Goal: Task Accomplishment & Management: Use online tool/utility

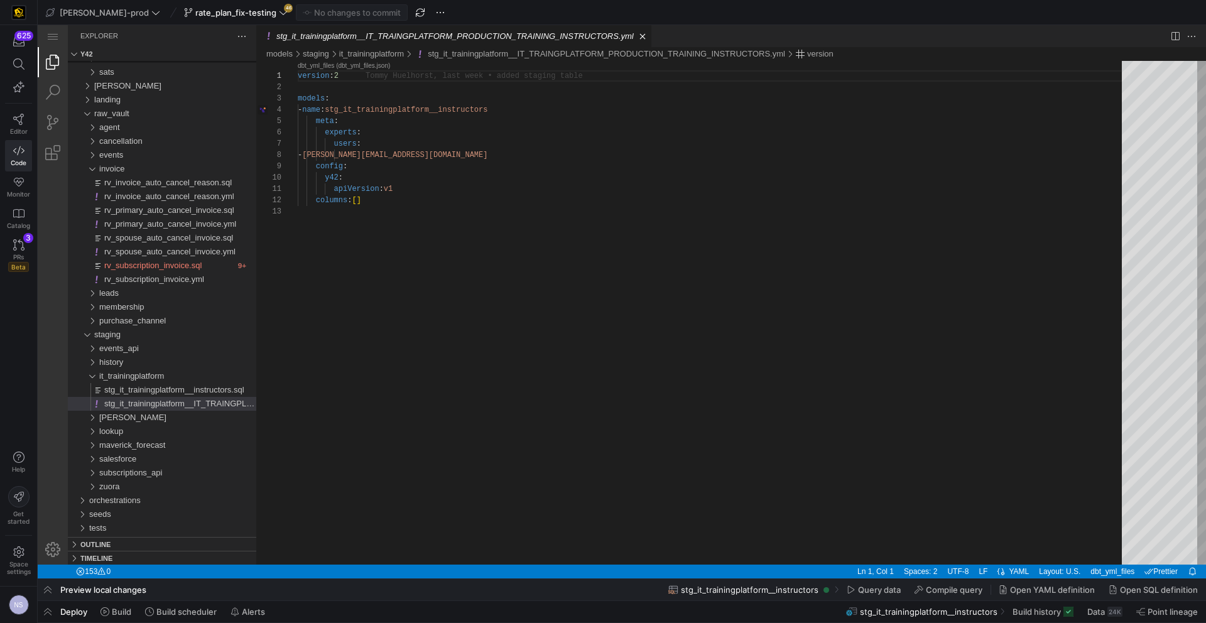
scroll to position [113, 0]
click at [84, 12] on span "[PERSON_NAME]-prod" at bounding box center [104, 13] width 89 height 10
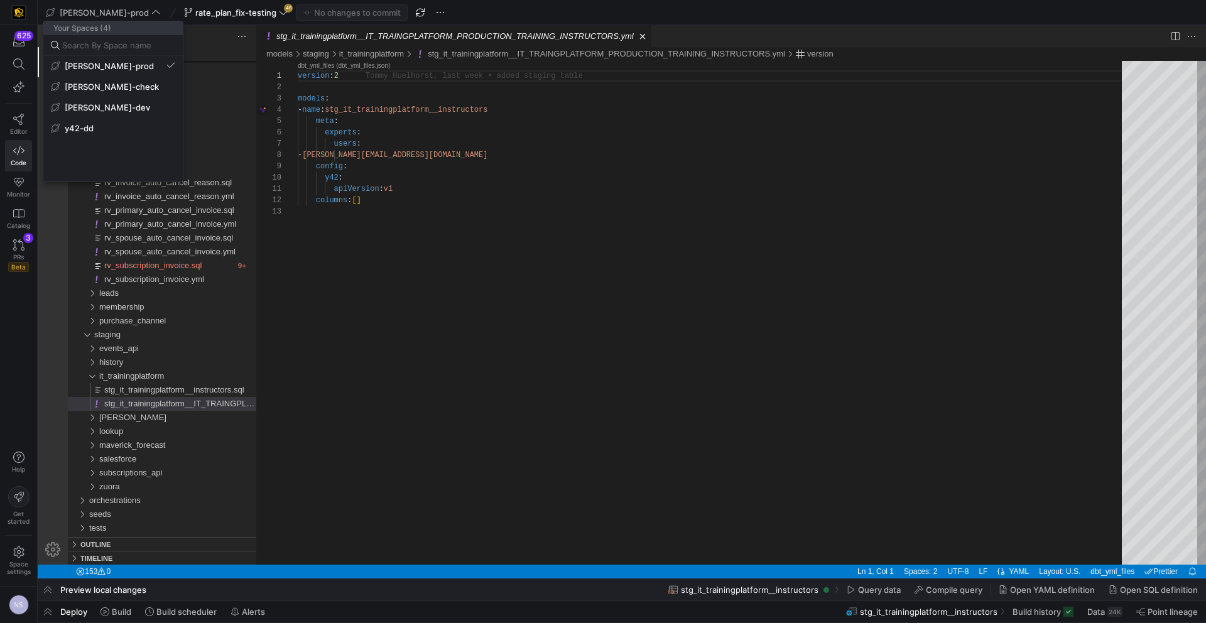
click at [1084, 36] on div at bounding box center [1121, 64] width 75 height 56
click at [221, 15] on span "rate_plan_fix-testing" at bounding box center [235, 13] width 81 height 10
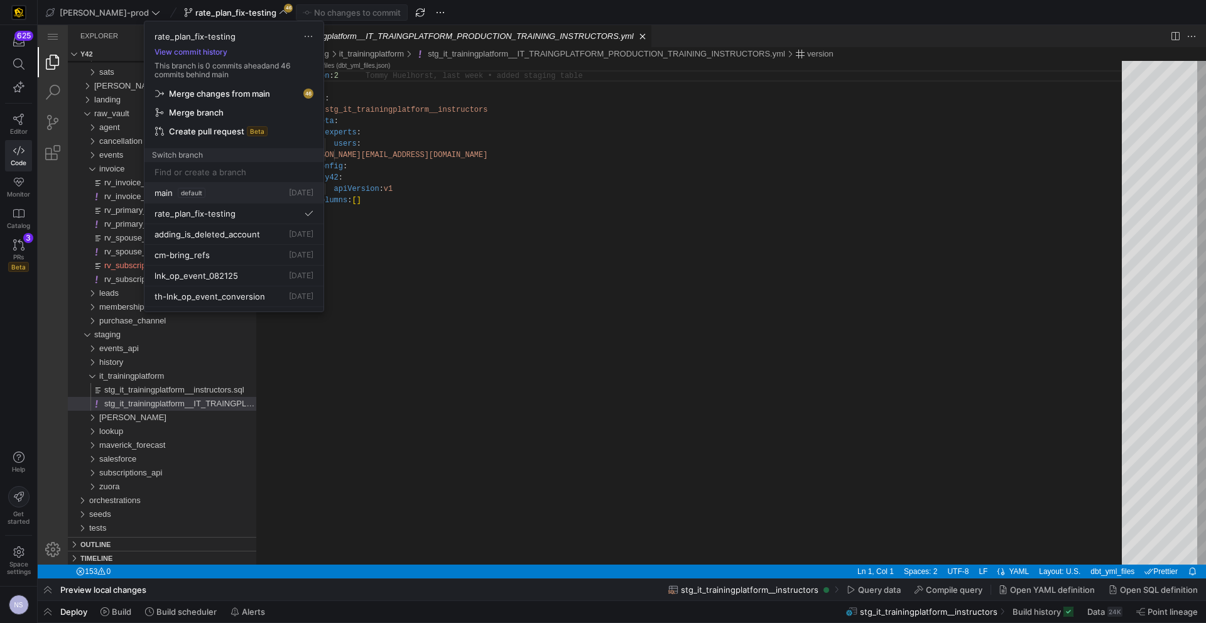
click at [193, 188] on span "default" at bounding box center [192, 193] width 28 height 10
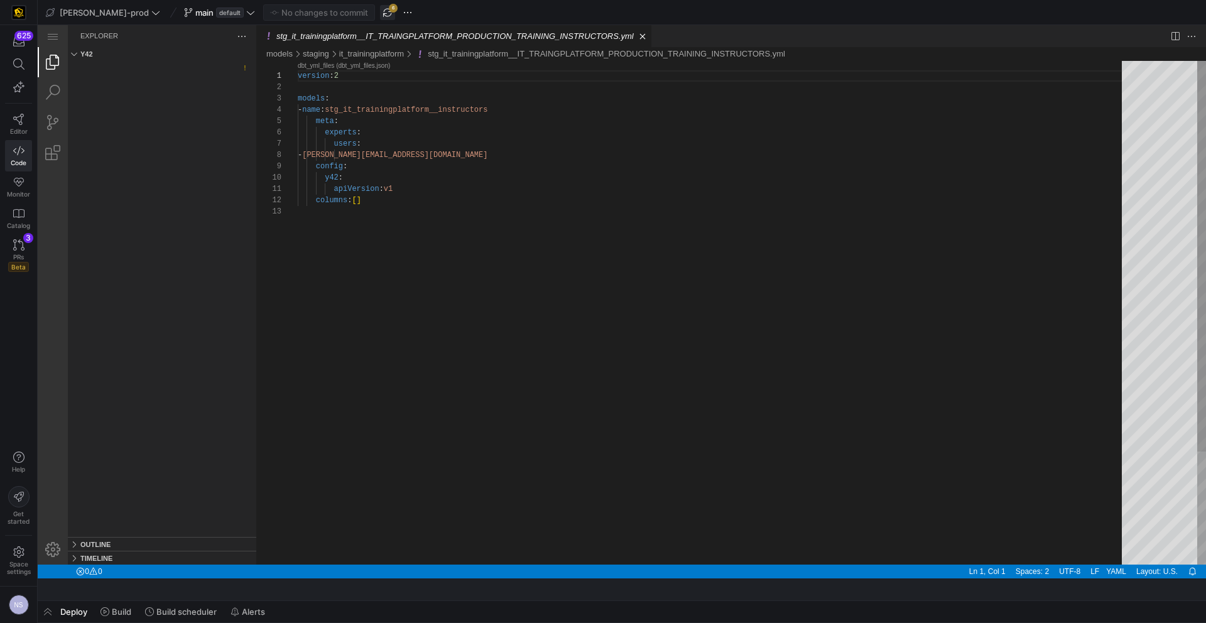
click at [380, 18] on span "button" at bounding box center [387, 12] width 15 height 15
click at [246, 16] on icon at bounding box center [250, 12] width 9 height 9
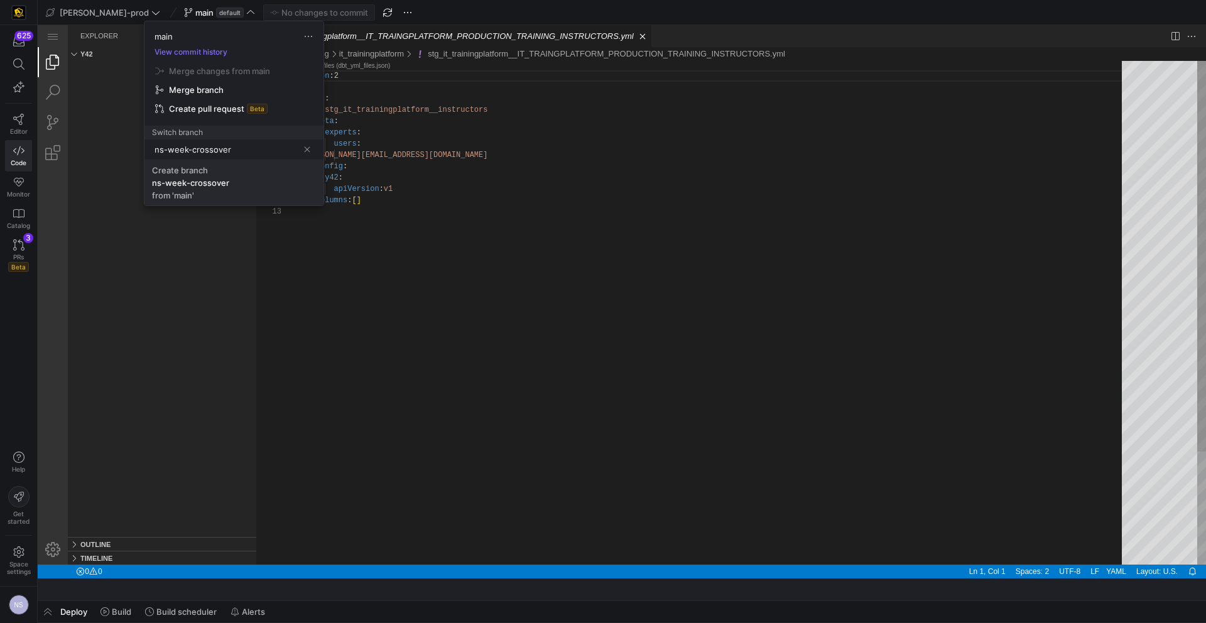
type input "ns-week-crossover"
click at [214, 202] on span at bounding box center [234, 182] width 179 height 45
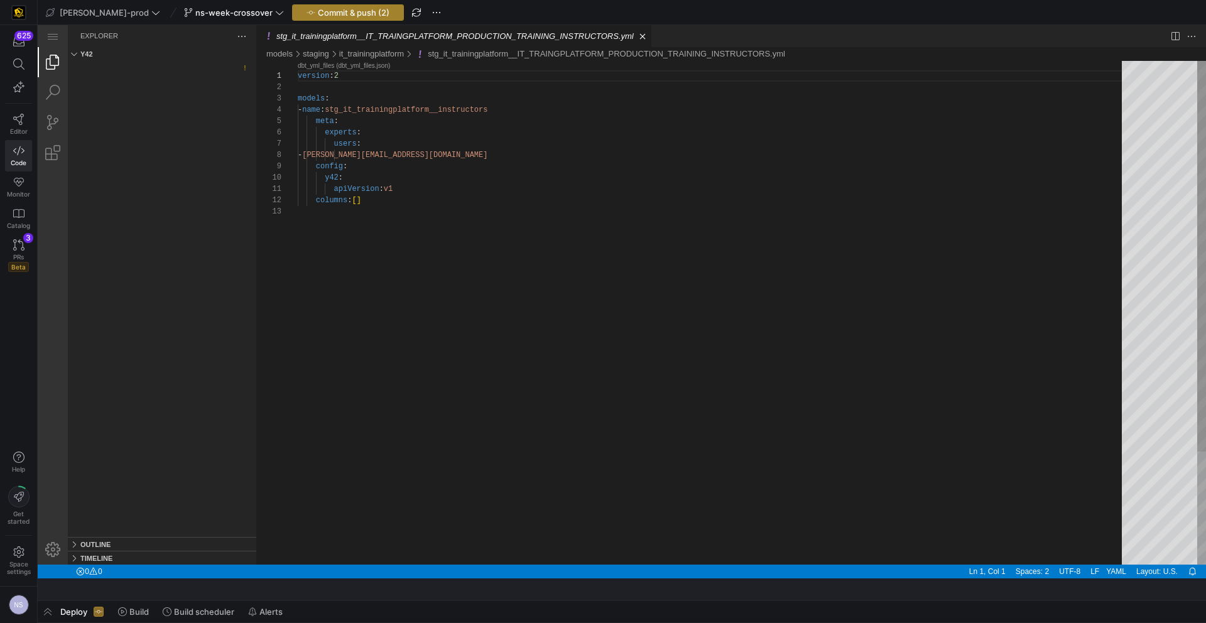
click at [318, 16] on span "Commit & push (2)" at bounding box center [354, 13] width 72 height 10
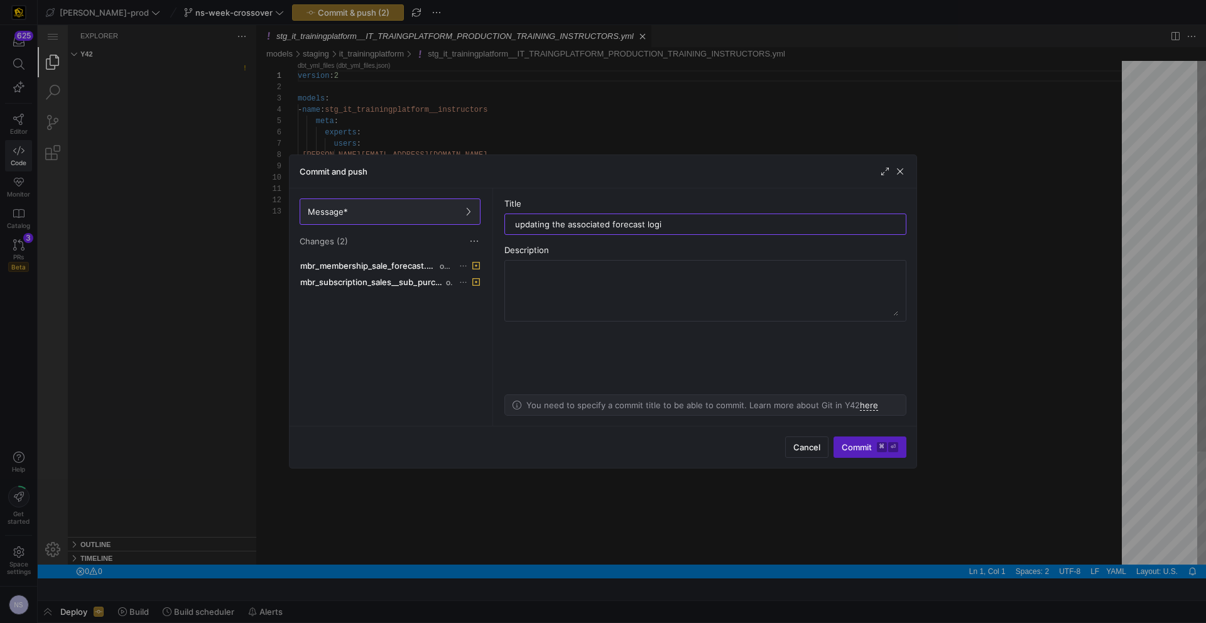
type input "updating the associated forecast logic"
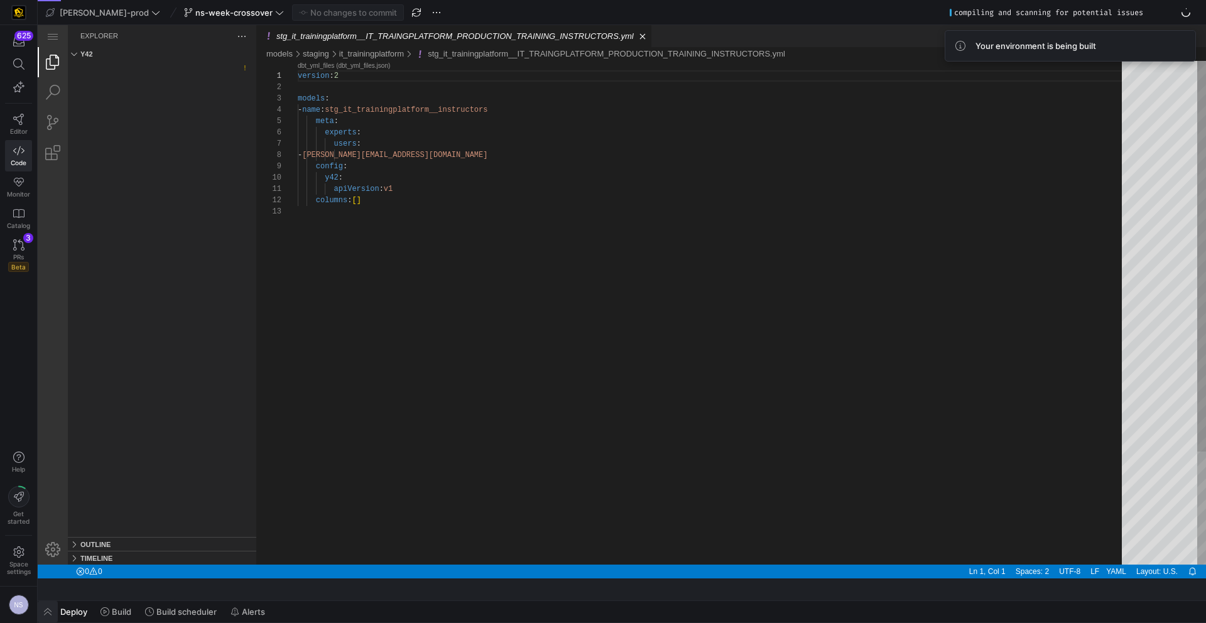
click at [38, 614] on span "button" at bounding box center [48, 611] width 20 height 21
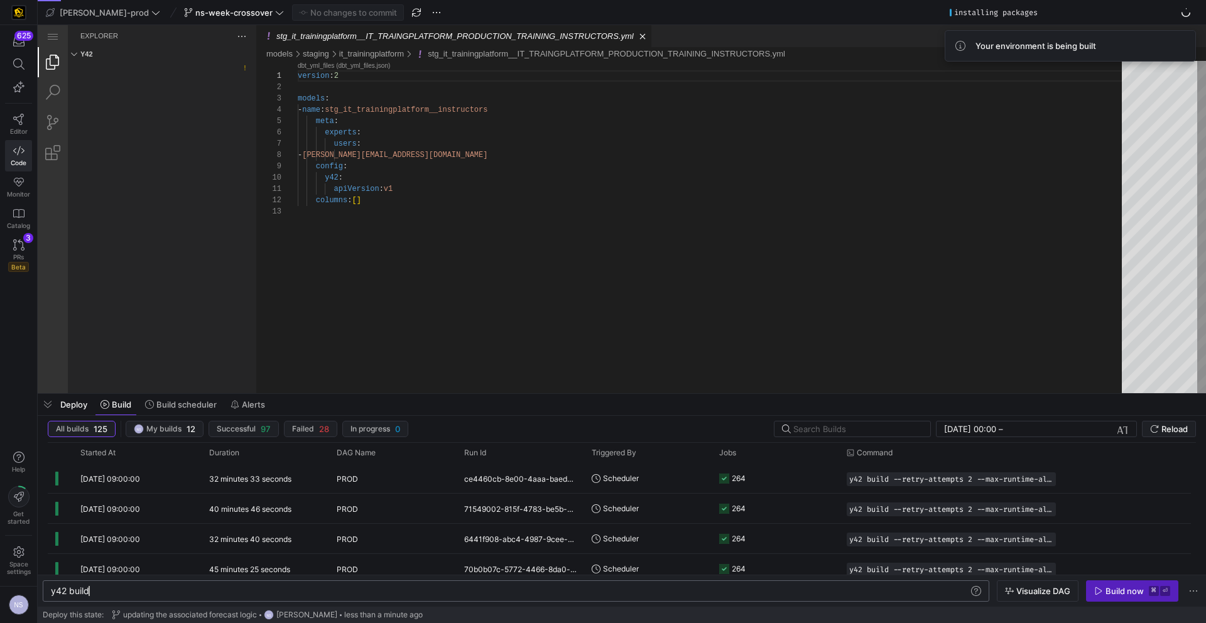
click at [175, 589] on div "y42 build" at bounding box center [510, 591] width 918 height 10
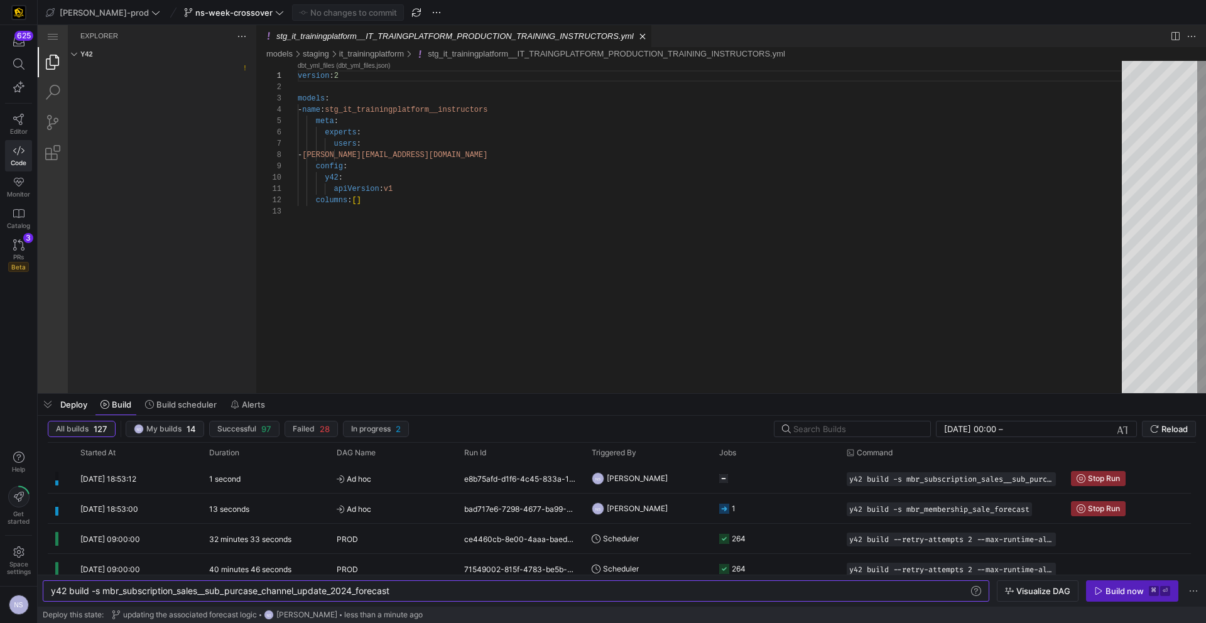
type textarea "y42 build -s mbr_subscription_sales__sub_purcase_channel_update_2024_forecast"
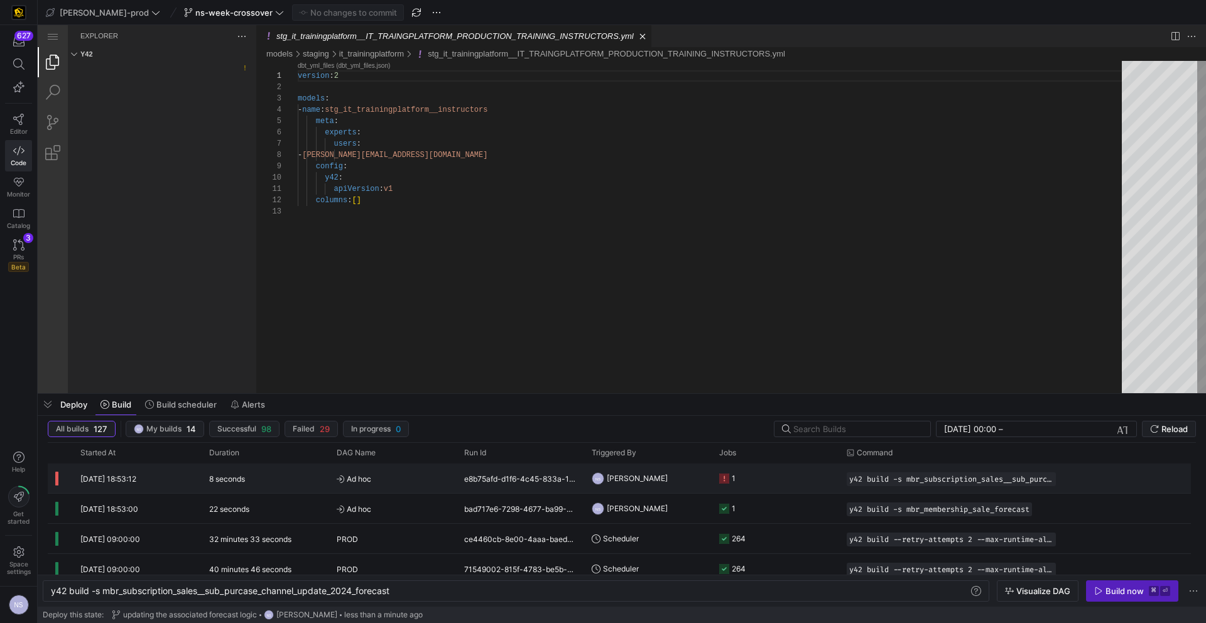
click at [674, 480] on y42-orchestration-triggered-by "NS [PERSON_NAME]" at bounding box center [648, 478] width 112 height 28
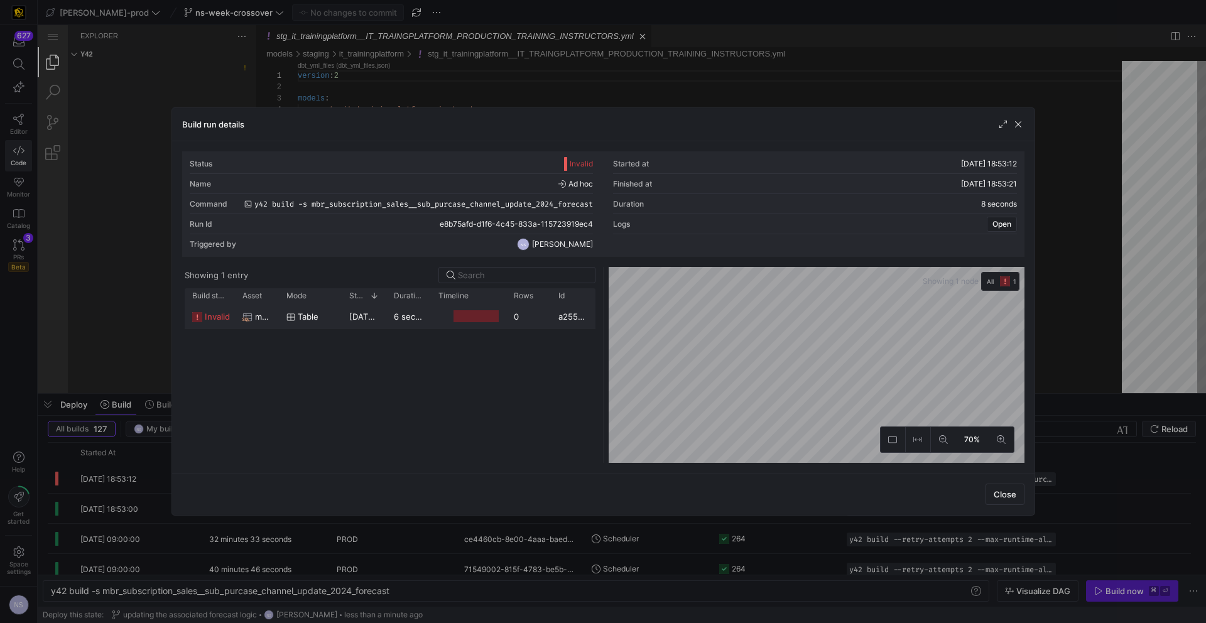
click at [479, 317] on div at bounding box center [476, 316] width 45 height 12
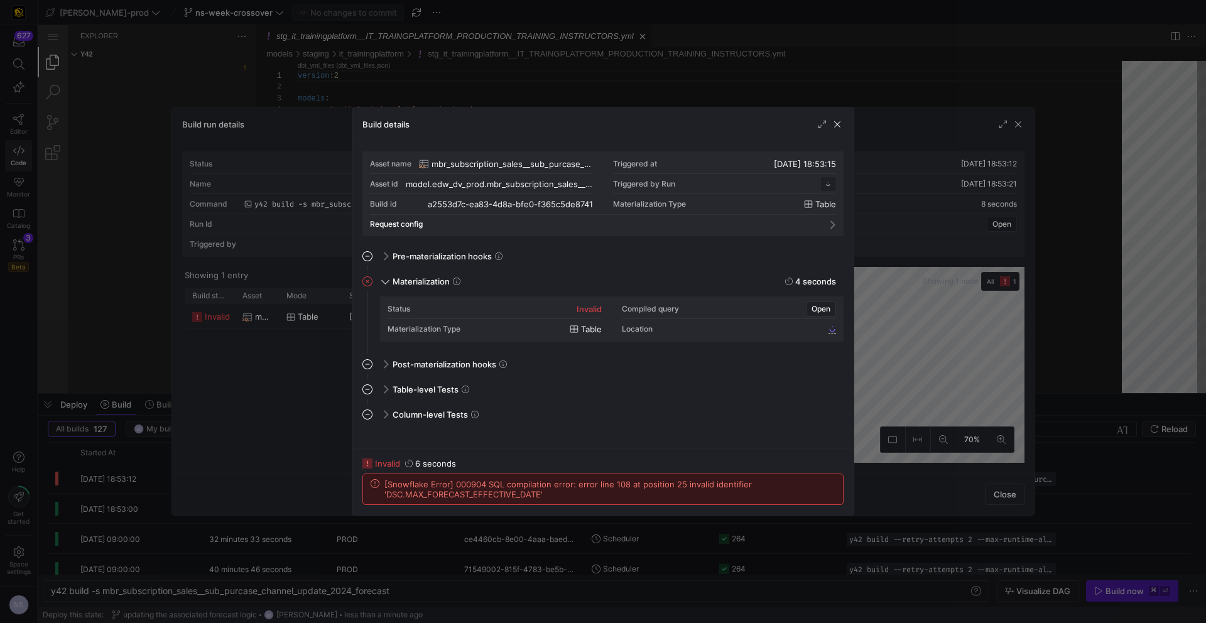
scroll to position [113, 0]
click at [882, 408] on div at bounding box center [603, 311] width 1206 height 623
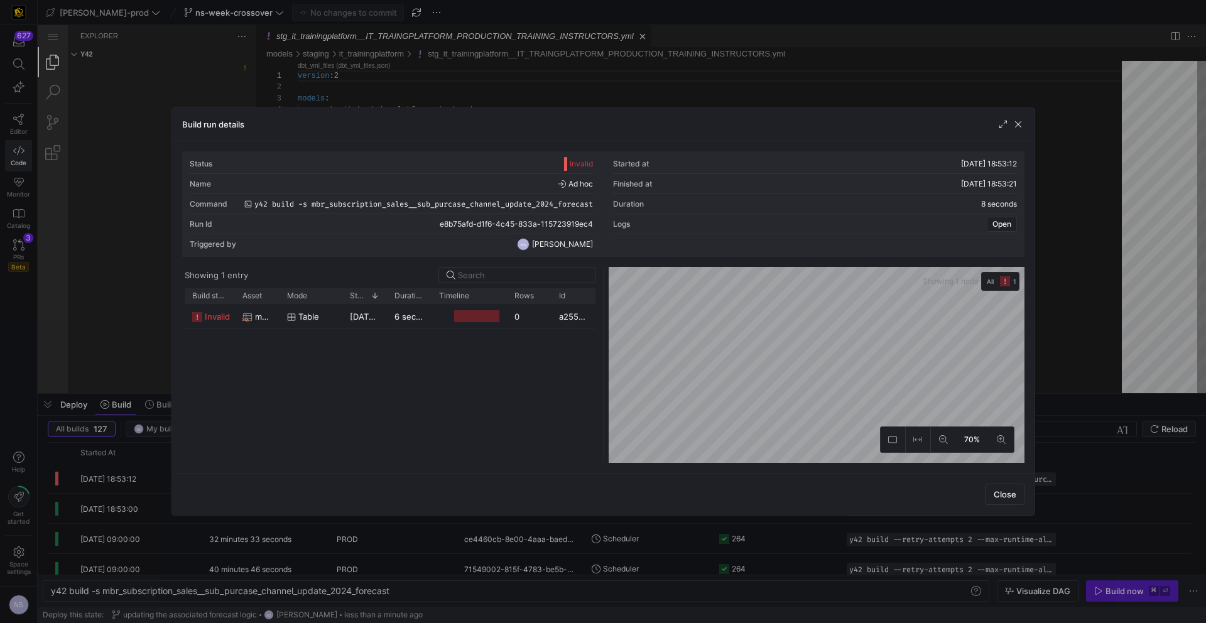
click at [1027, 361] on div "Status Invalid Started at [DATE] 18:53:12 Name Ad hoc Finished at [DATE] 18:53:…" at bounding box center [603, 307] width 863 height 332
click at [1064, 337] on div at bounding box center [603, 311] width 1206 height 623
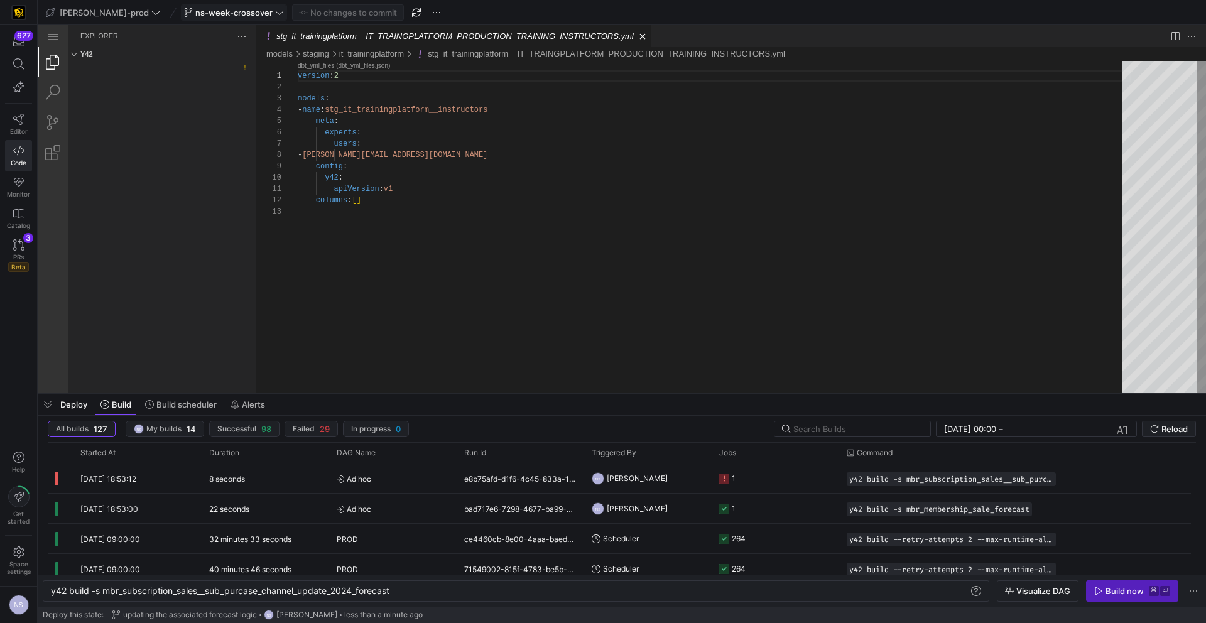
click at [221, 18] on span at bounding box center [234, 12] width 105 height 15
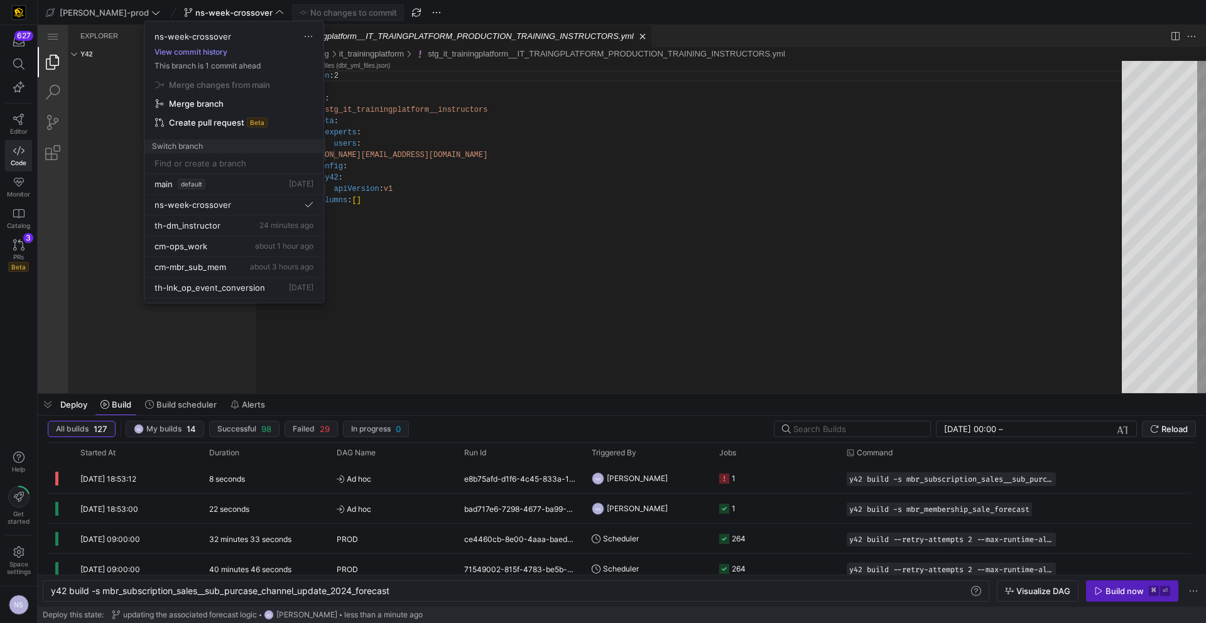
click at [218, 55] on button "View commit history" at bounding box center [191, 52] width 93 height 9
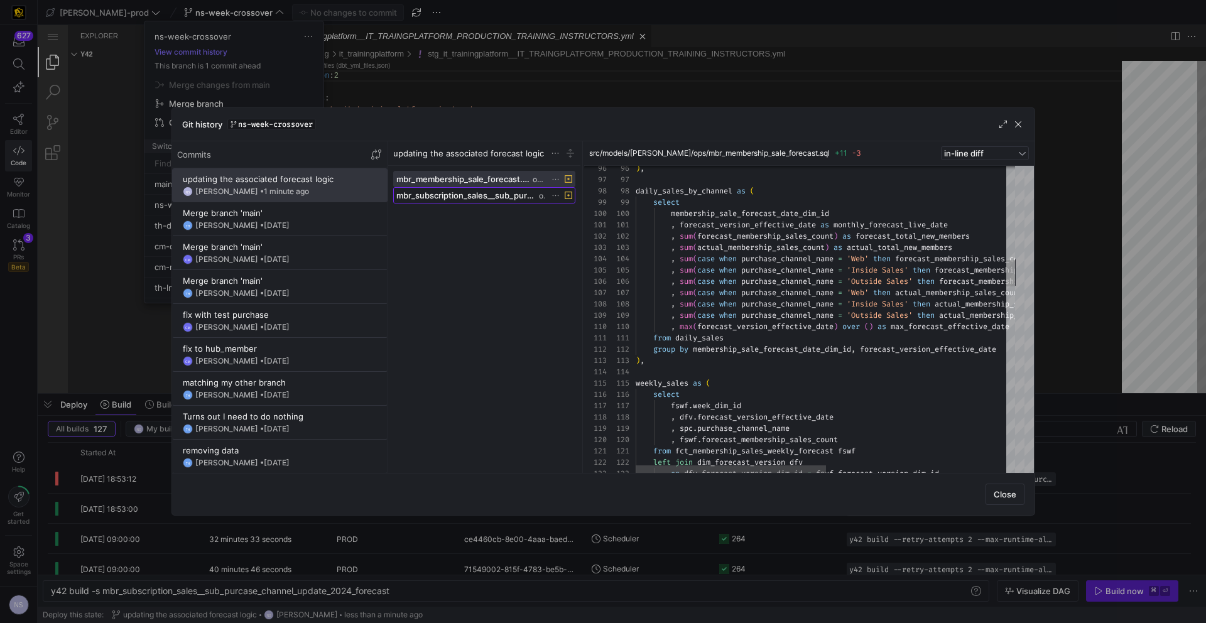
click at [513, 191] on span "mbr_subscription_sales__sub_purcase_channel_update_2024_forecast.sql" at bounding box center [466, 195] width 140 height 10
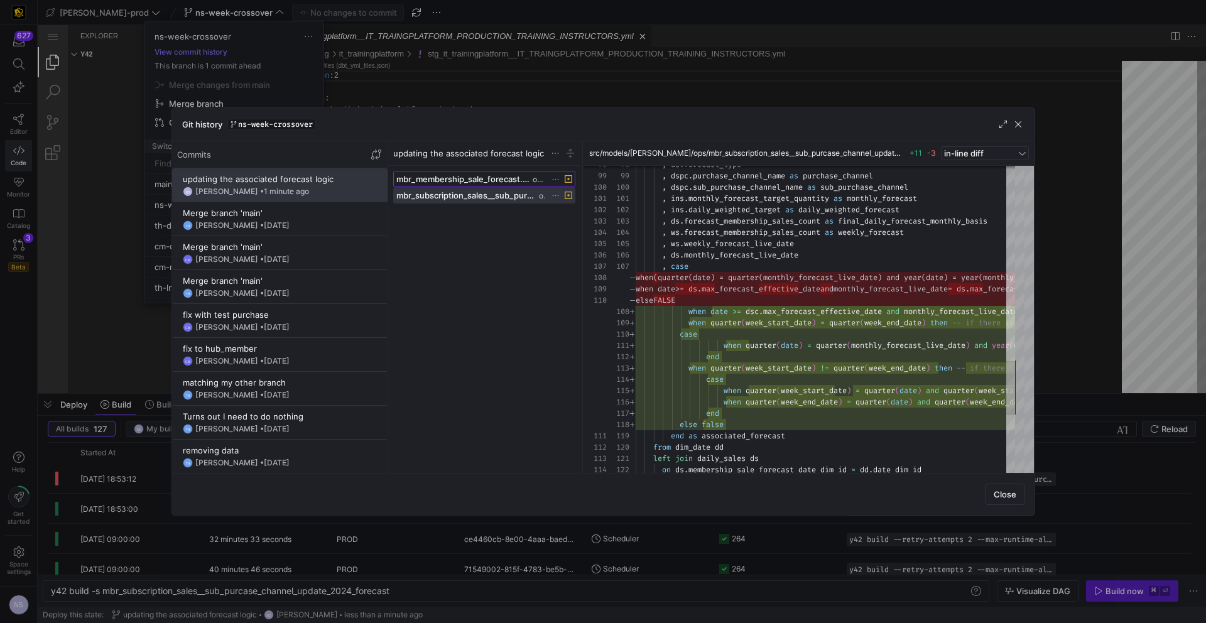
click at [520, 176] on span "mbr_membership_sale_forecast.sql" at bounding box center [463, 179] width 134 height 10
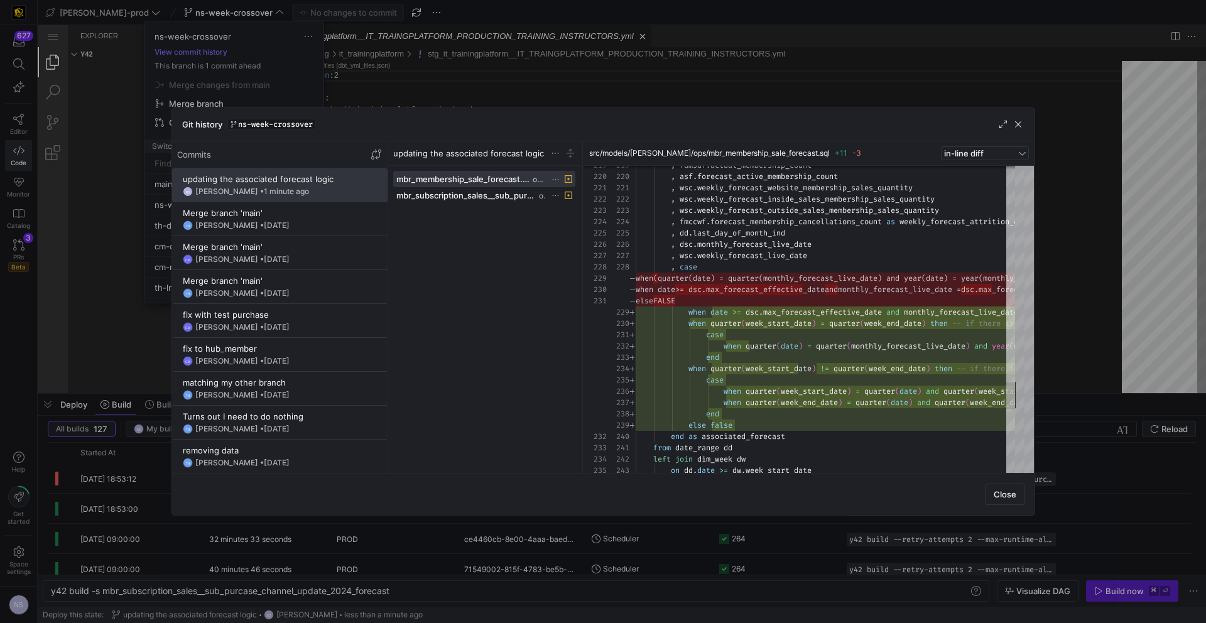
click at [1149, 312] on div at bounding box center [603, 311] width 1206 height 623
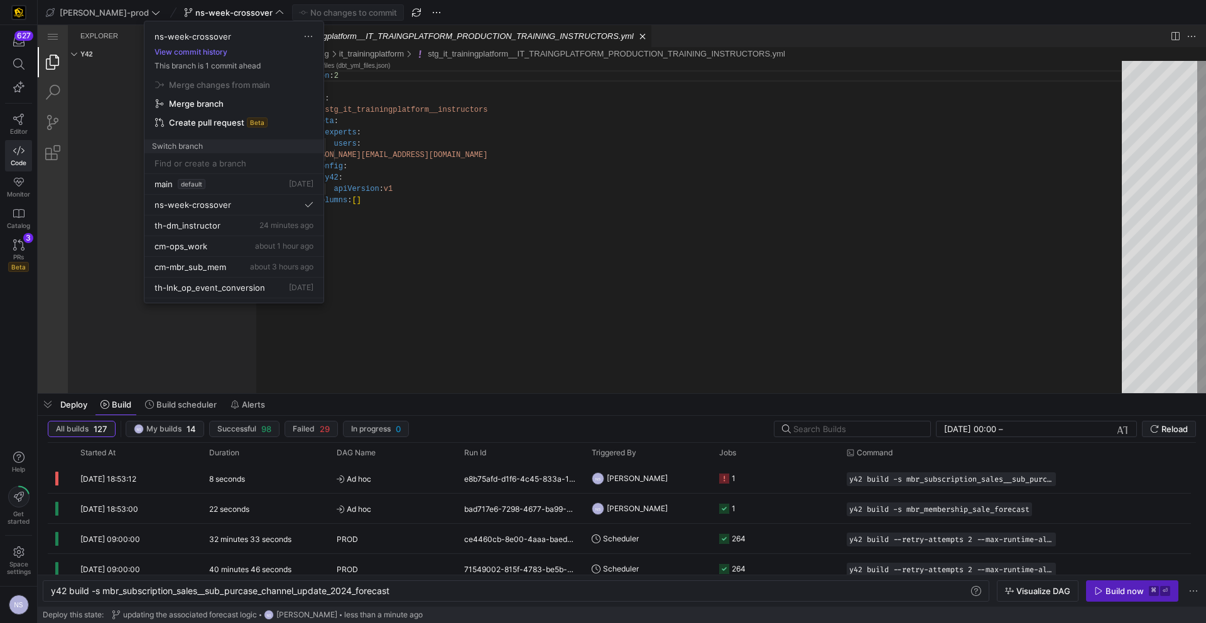
click at [769, 471] on div at bounding box center [603, 311] width 1206 height 623
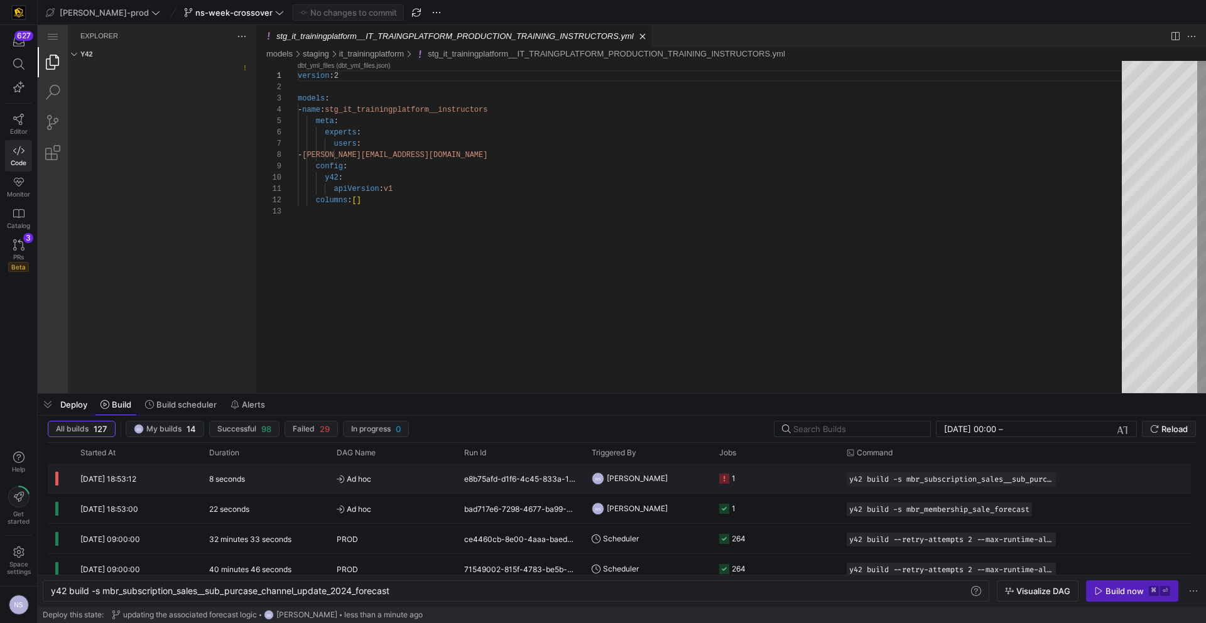
click at [764, 471] on y42-job-status-cell-renderer "1" at bounding box center [775, 478] width 112 height 28
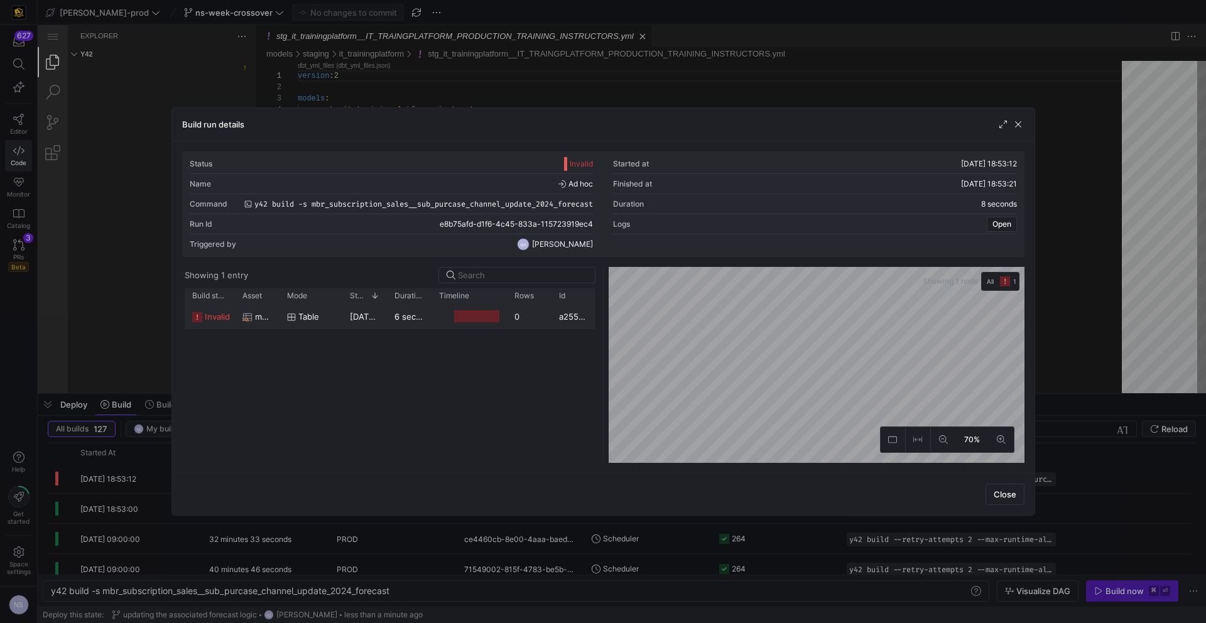
click at [507, 323] on div "0" at bounding box center [529, 316] width 45 height 25
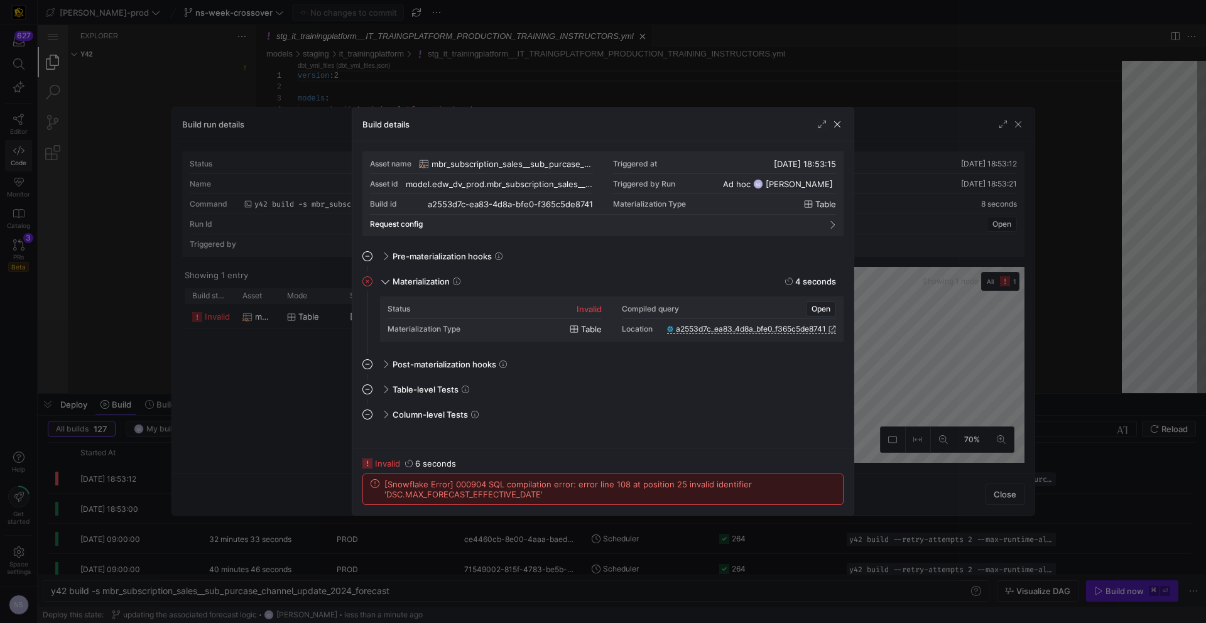
click at [881, 298] on div at bounding box center [603, 311] width 1206 height 623
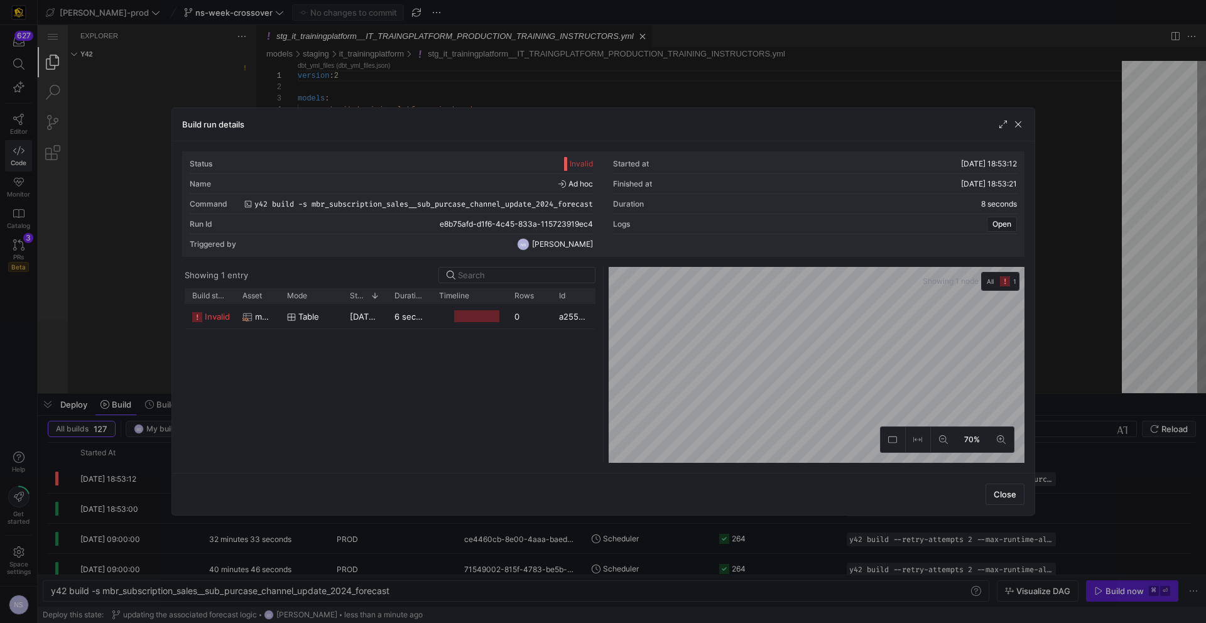
click at [1082, 314] on div at bounding box center [603, 311] width 1206 height 623
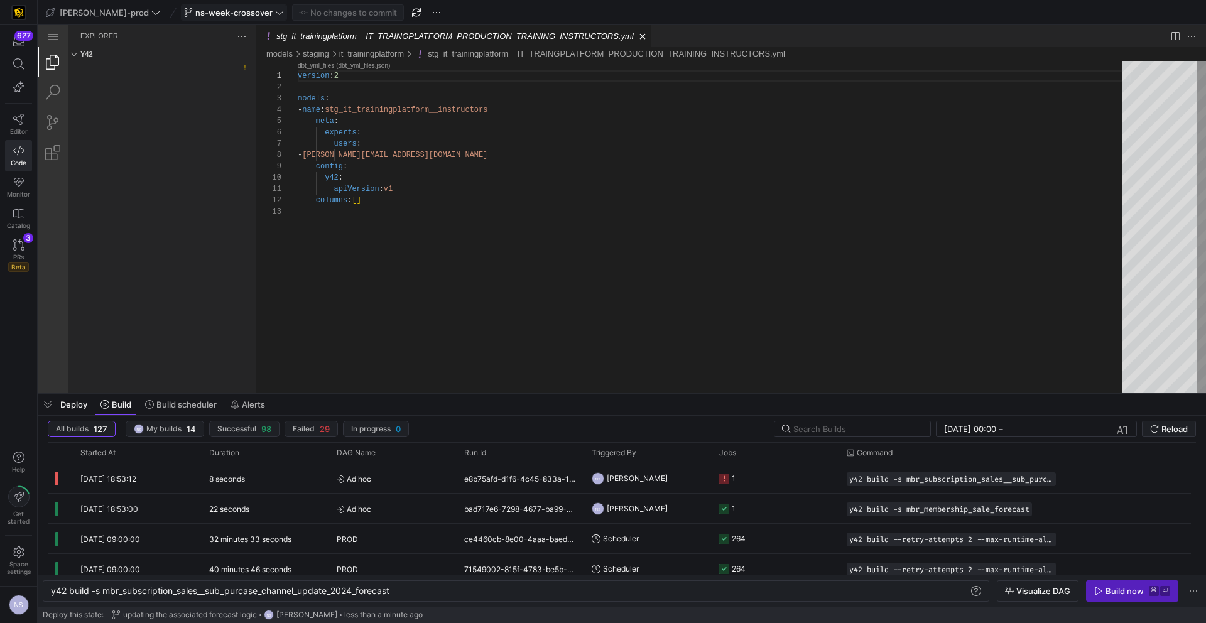
click at [231, 9] on span "ns-week-crossover" at bounding box center [233, 13] width 77 height 10
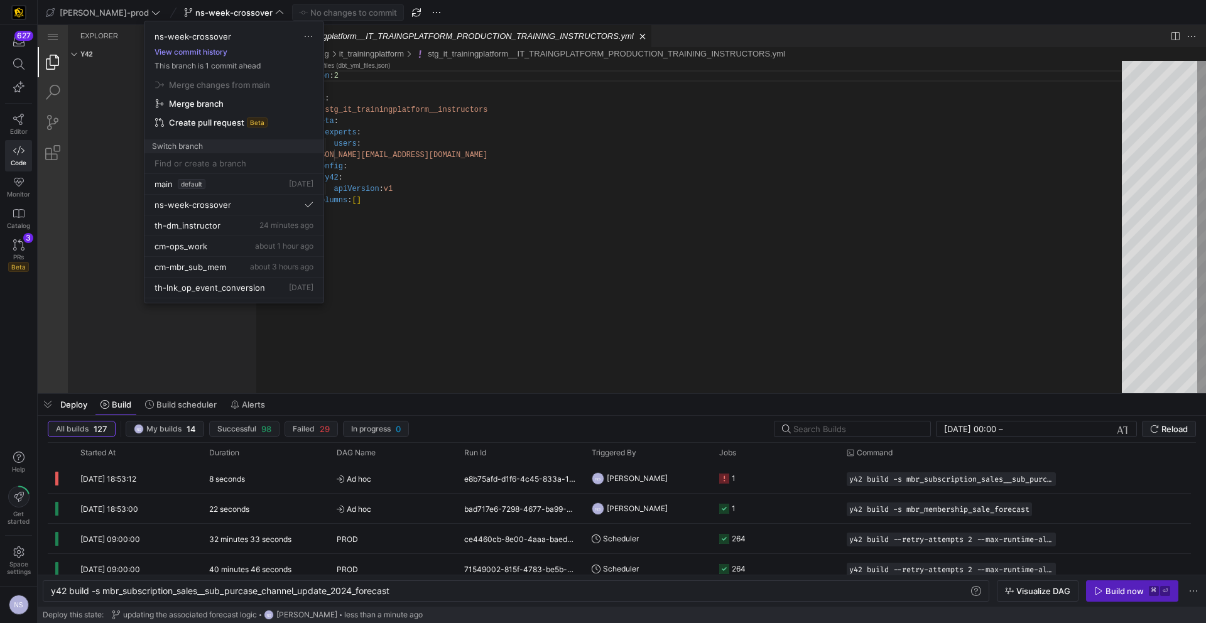
click at [199, 55] on button "View commit history" at bounding box center [191, 52] width 93 height 9
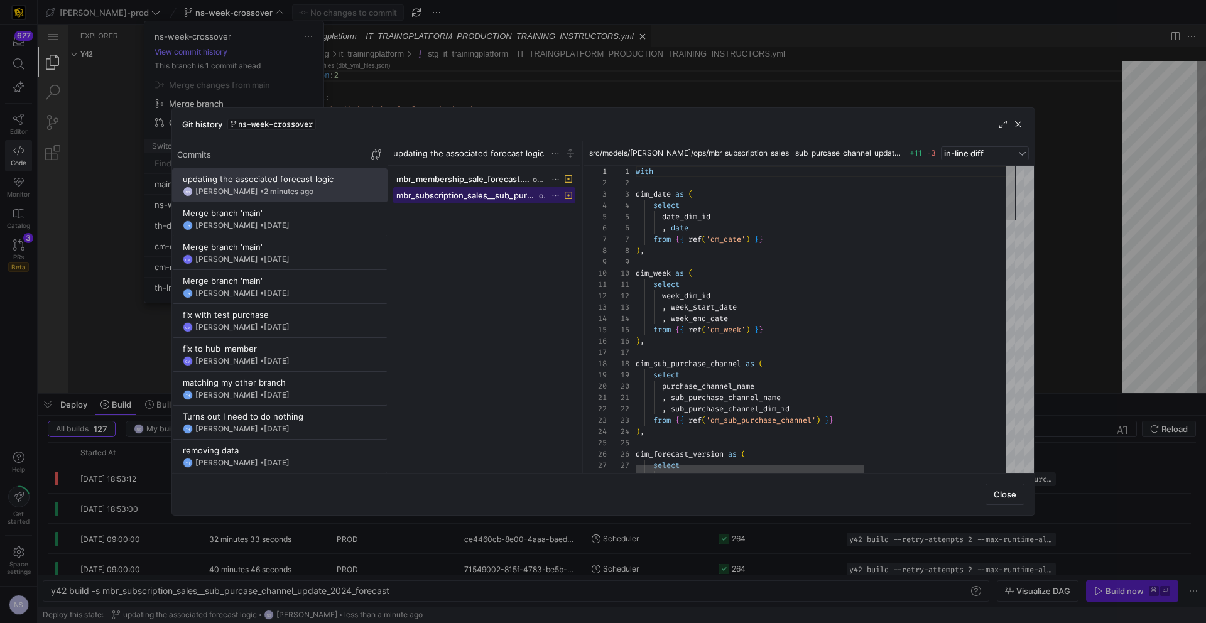
click at [481, 197] on span "mbr_subscription_sales__sub_purcase_channel_update_2024_forecast.sql" at bounding box center [466, 195] width 140 height 10
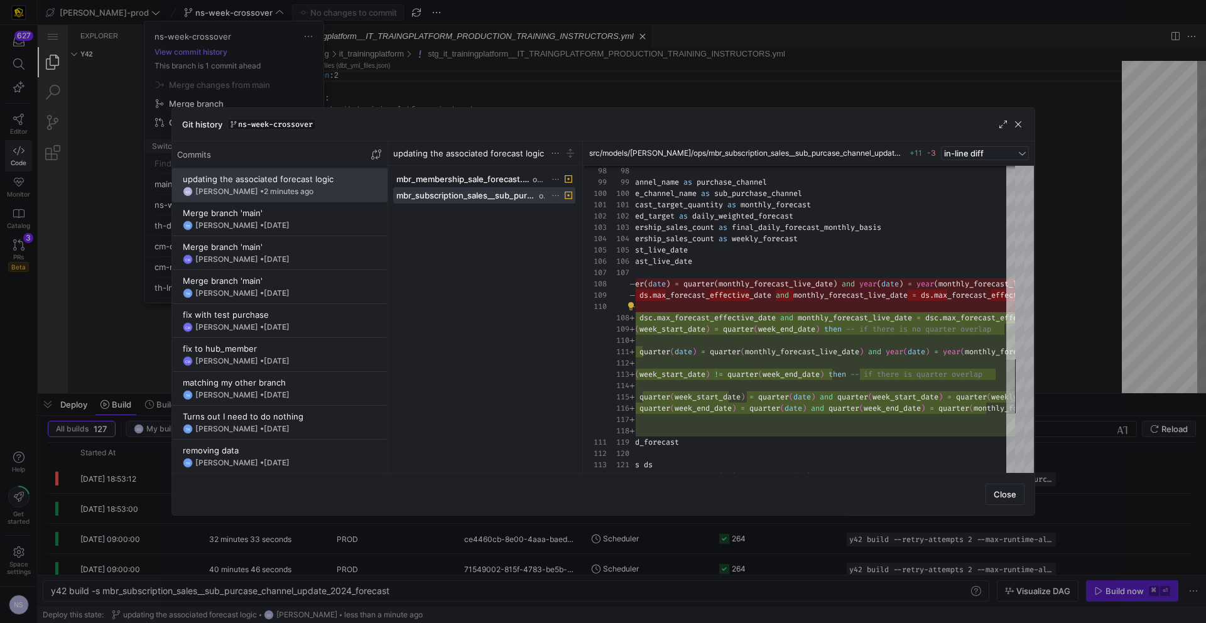
click at [1127, 281] on div at bounding box center [603, 311] width 1206 height 623
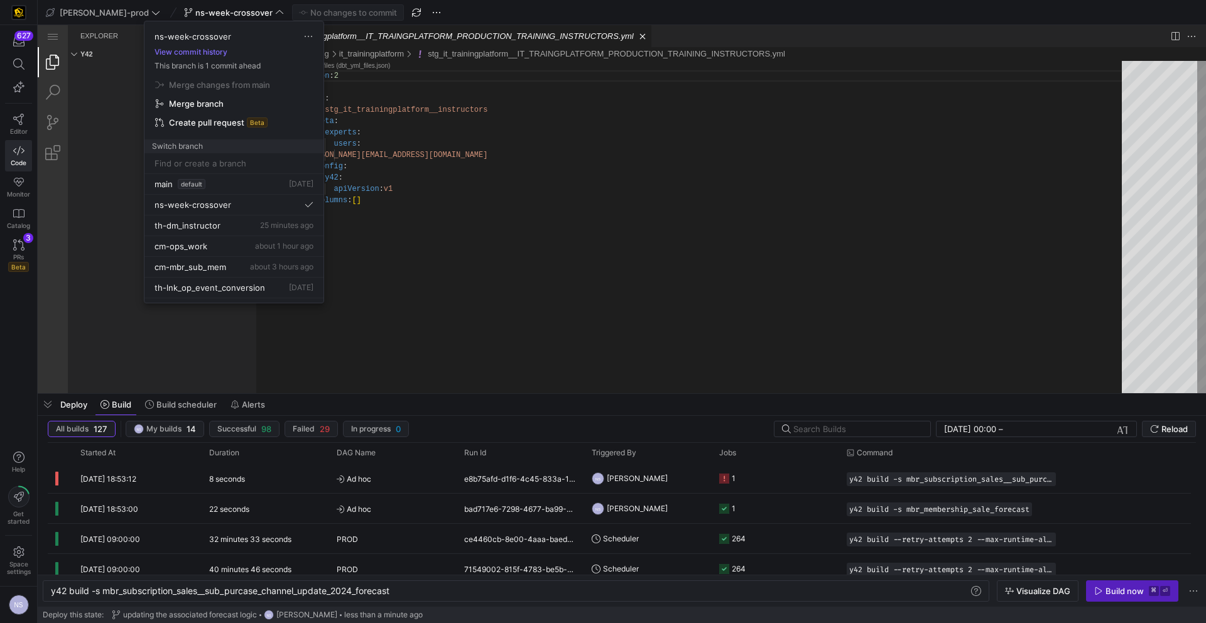
click at [645, 280] on div at bounding box center [603, 311] width 1206 height 623
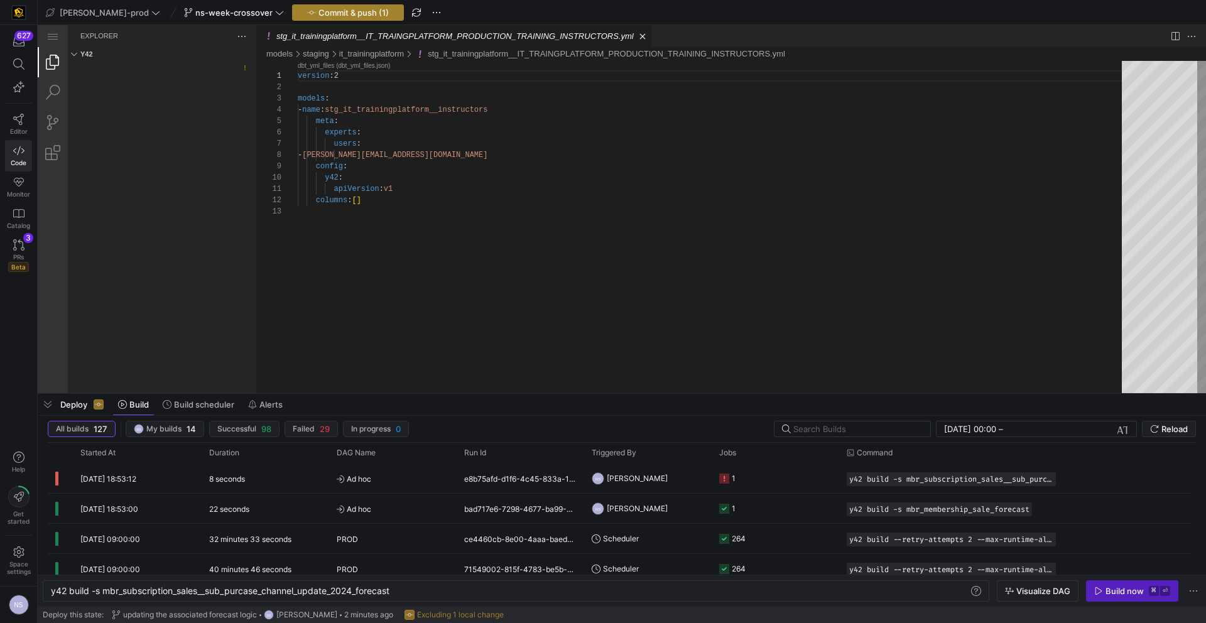
click at [319, 16] on span "Commit & push (1)" at bounding box center [354, 13] width 70 height 10
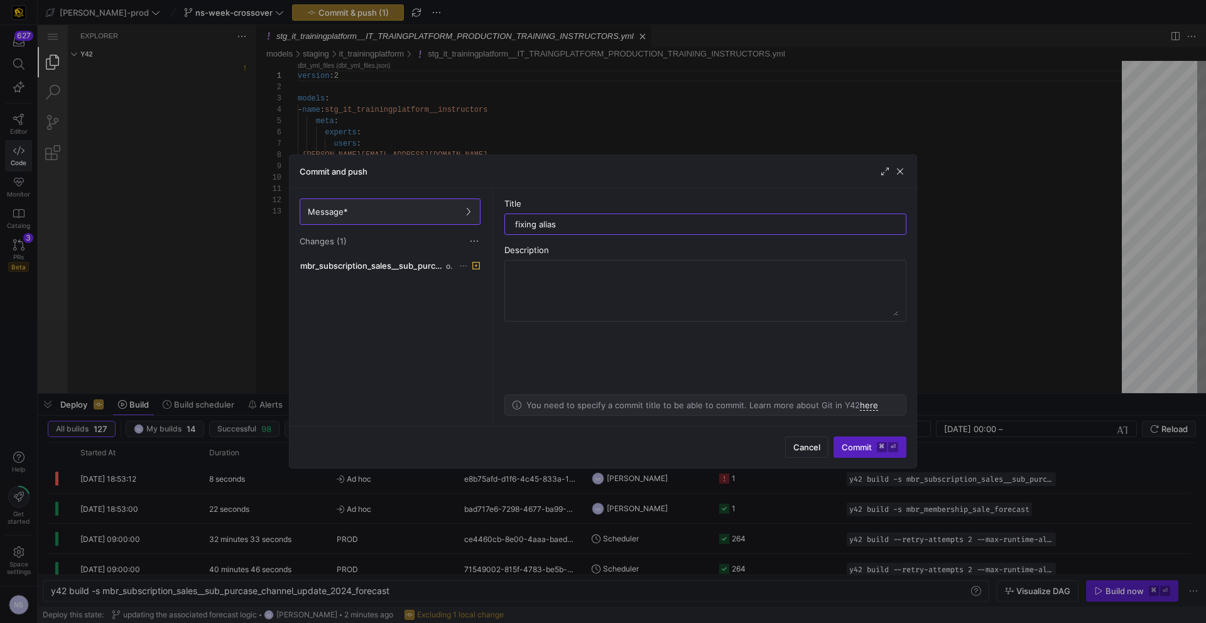
type input "fixing alias"
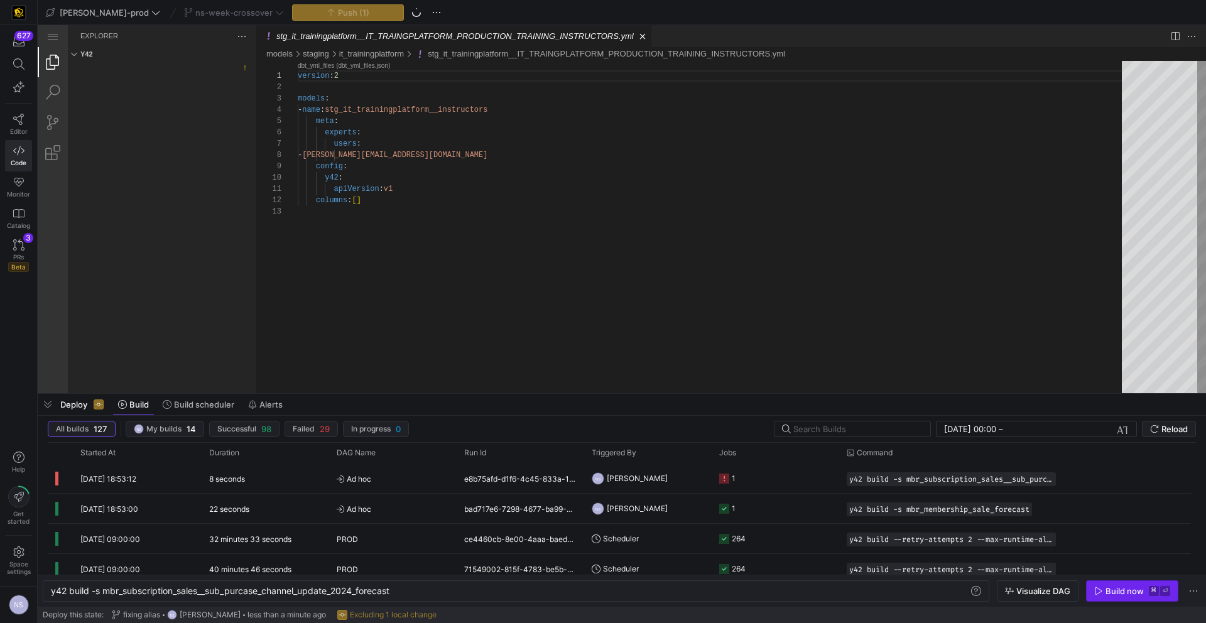
click at [1131, 594] on div "Build now" at bounding box center [1125, 591] width 38 height 10
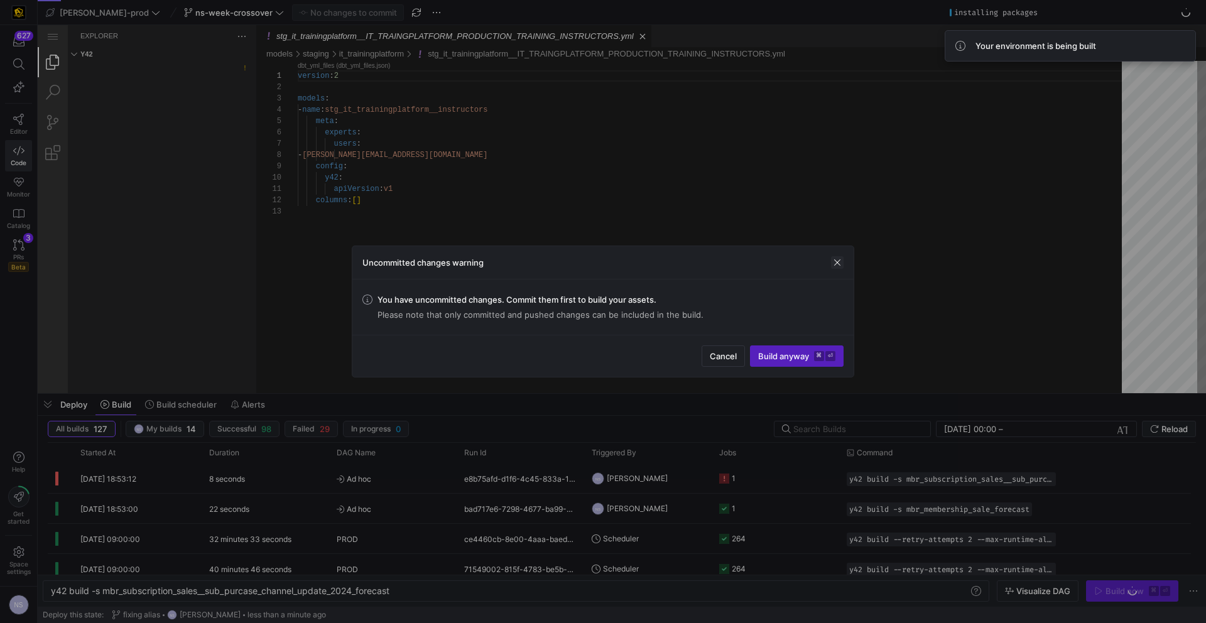
click at [832, 259] on span "button" at bounding box center [837, 262] width 13 height 13
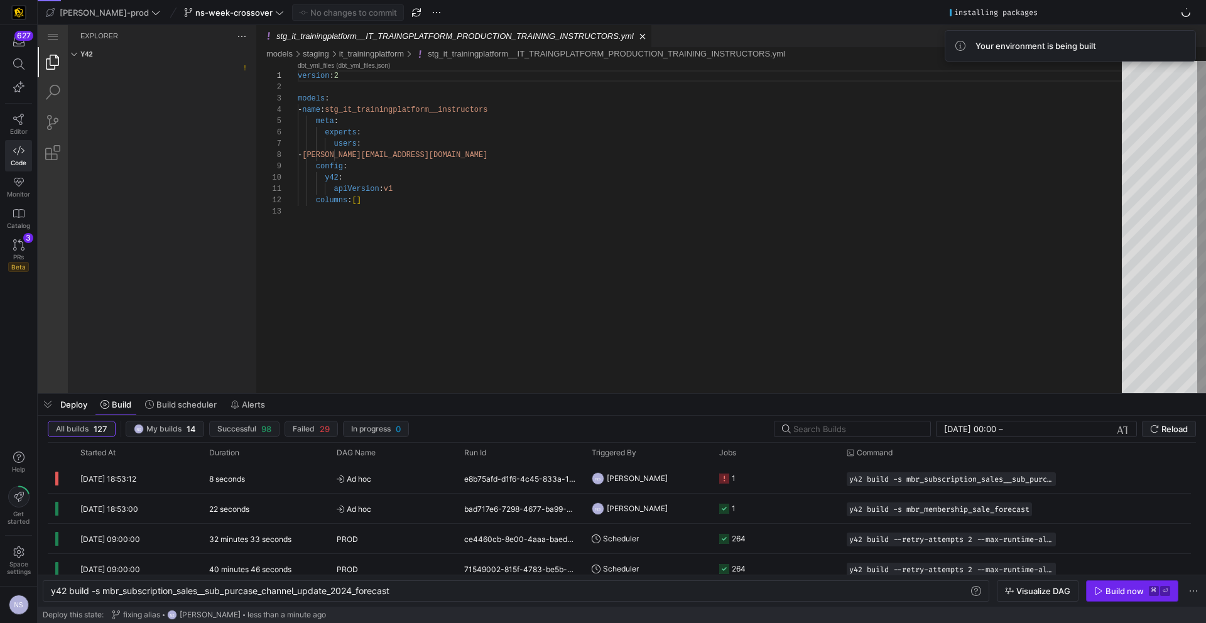
click at [1122, 598] on span "button" at bounding box center [1132, 591] width 91 height 20
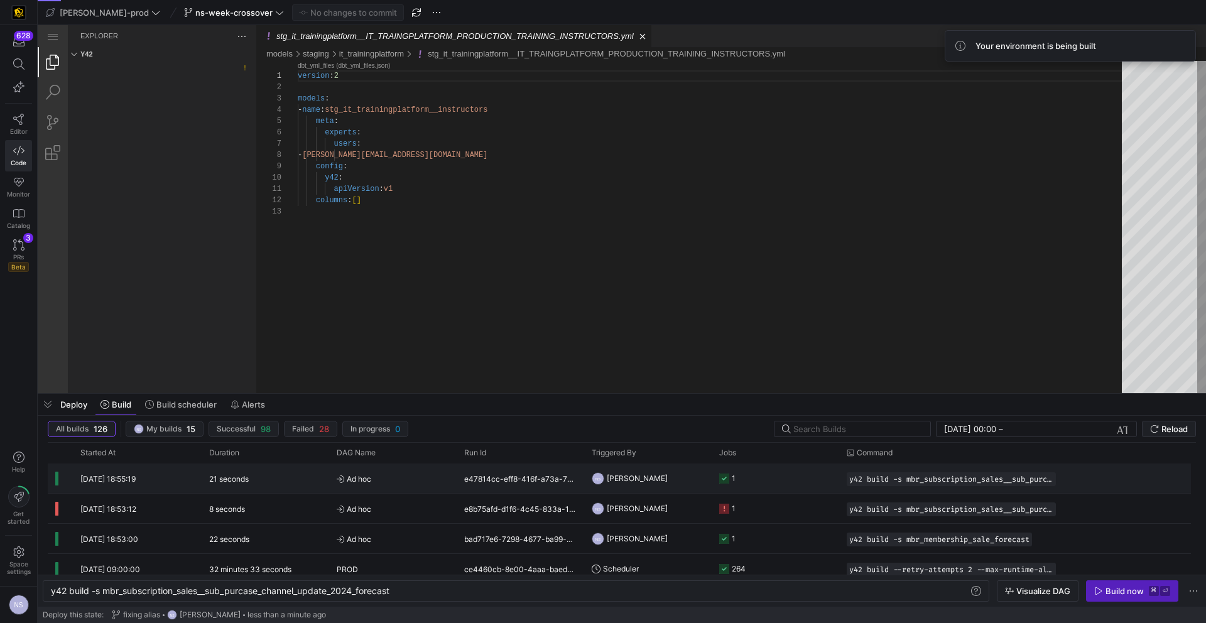
click at [776, 475] on y42-job-status-cell-renderer "1" at bounding box center [775, 478] width 112 height 28
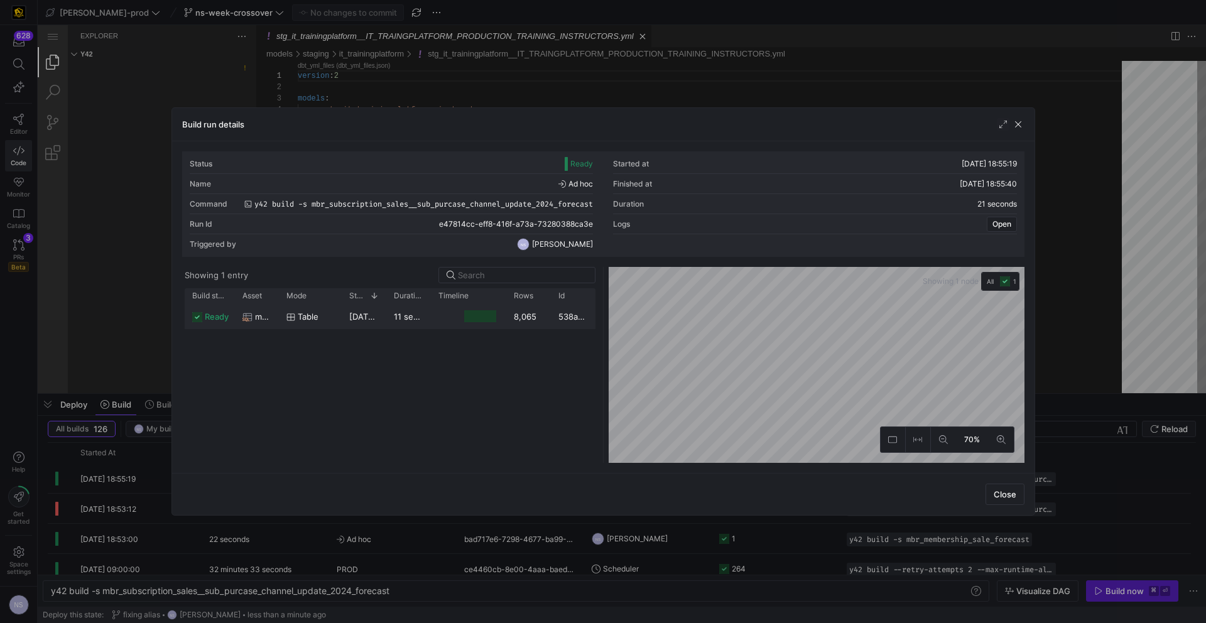
click at [423, 312] on y42-duration "11 seconds" at bounding box center [415, 317] width 43 height 10
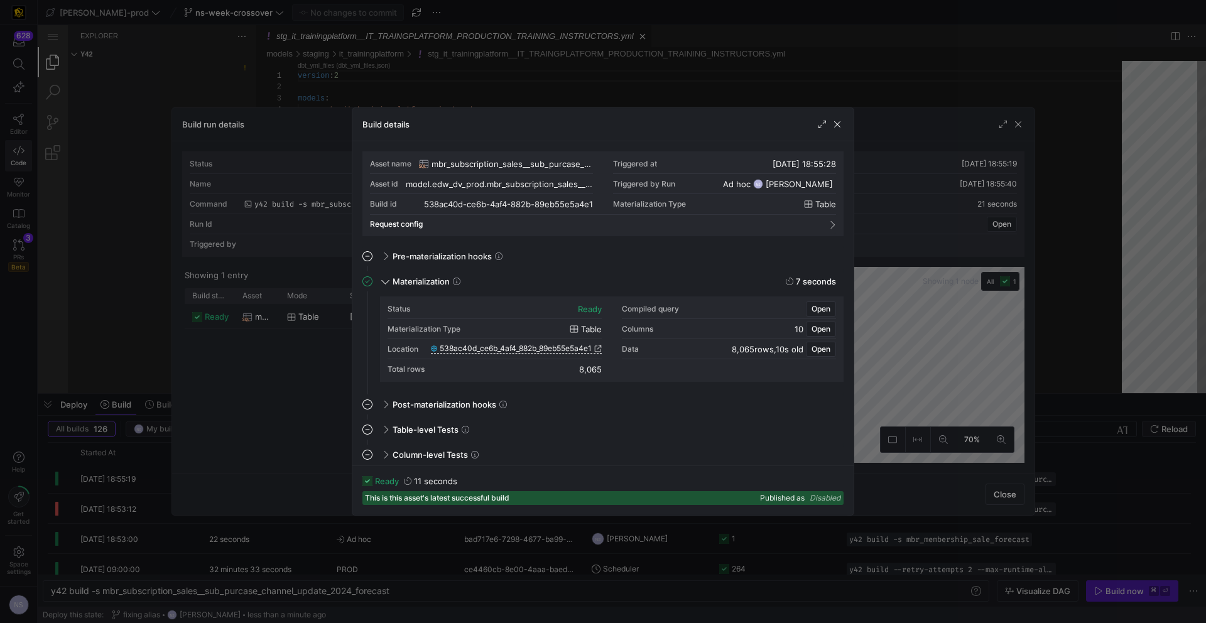
click at [562, 348] on div "Location 538ac40d_ce6b_4af4_882b_89eb55e5a4e1" at bounding box center [495, 349] width 214 height 20
click at [585, 346] on span "538ac40d_ce6b_4af4_882b_89eb55e5a4e1" at bounding box center [516, 348] width 152 height 9
click at [993, 145] on div at bounding box center [603, 311] width 1206 height 623
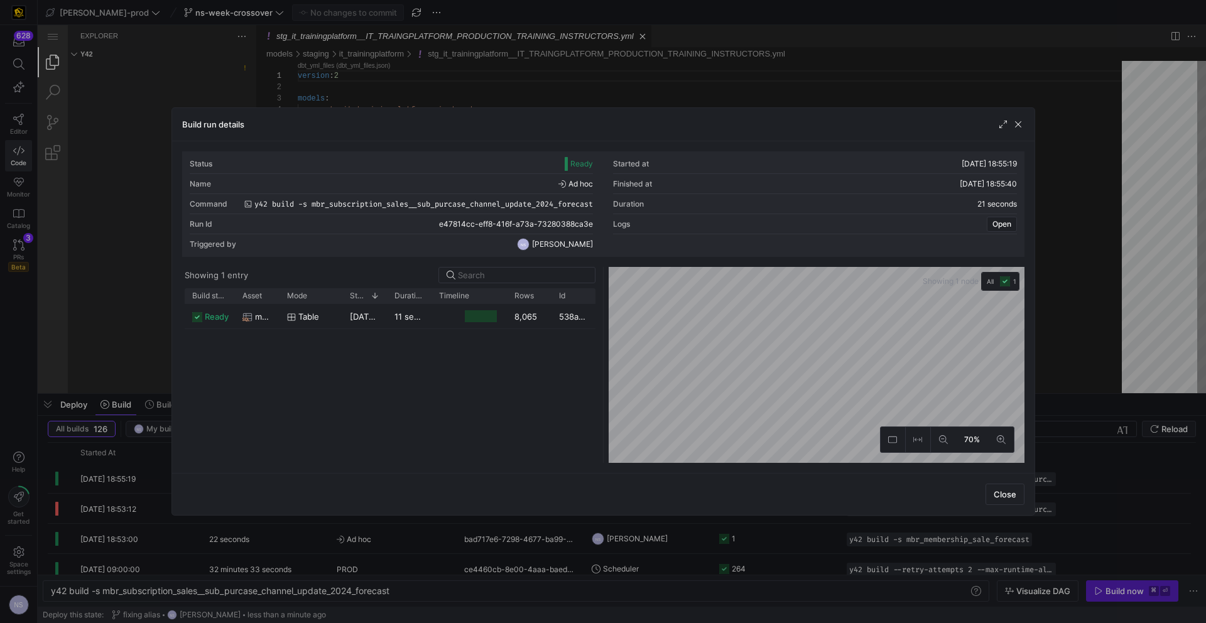
click at [1067, 146] on div at bounding box center [603, 311] width 1206 height 623
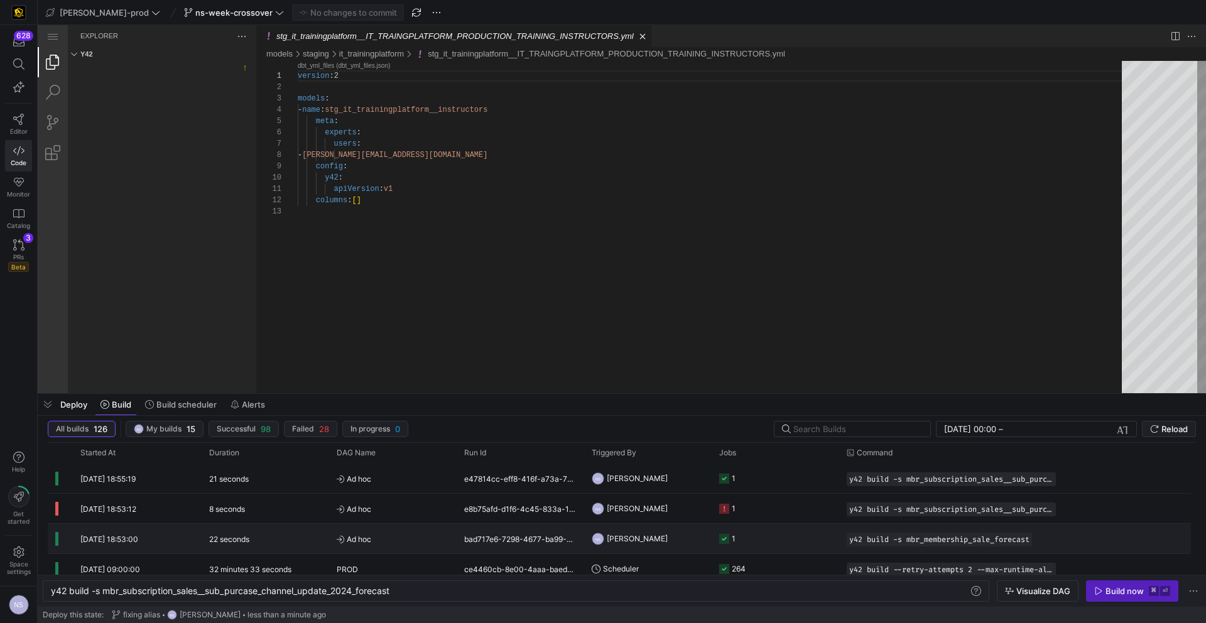
click at [683, 540] on y42-orchestration-triggered-by "NS [PERSON_NAME]" at bounding box center [648, 539] width 112 height 28
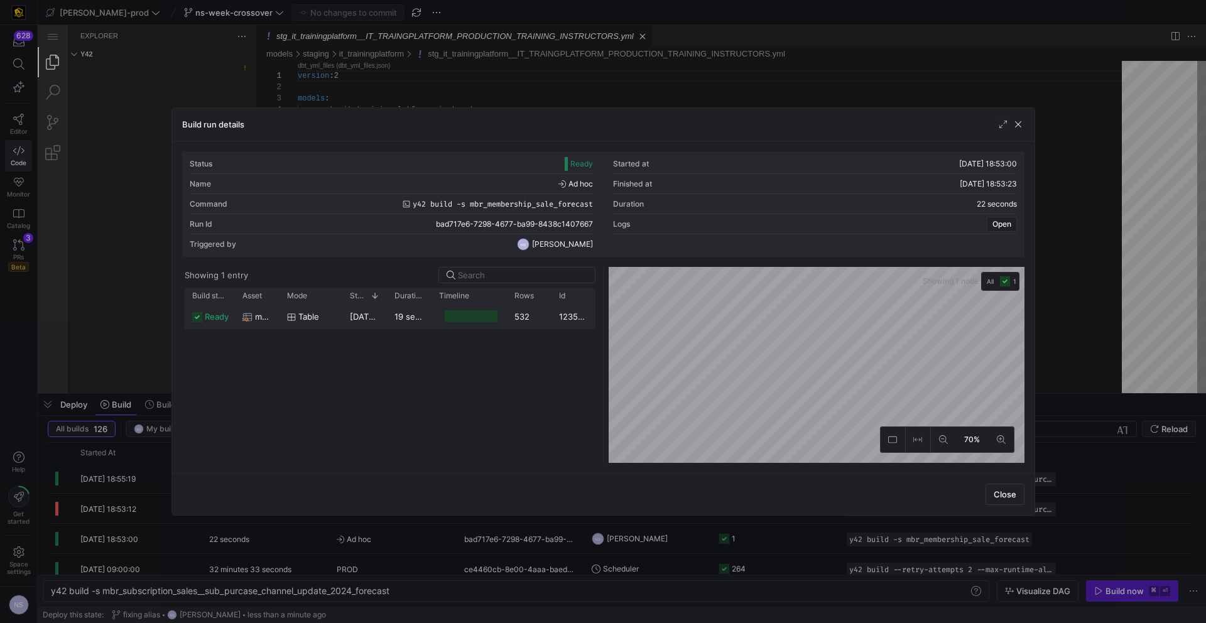
click at [448, 316] on div at bounding box center [471, 316] width 53 height 12
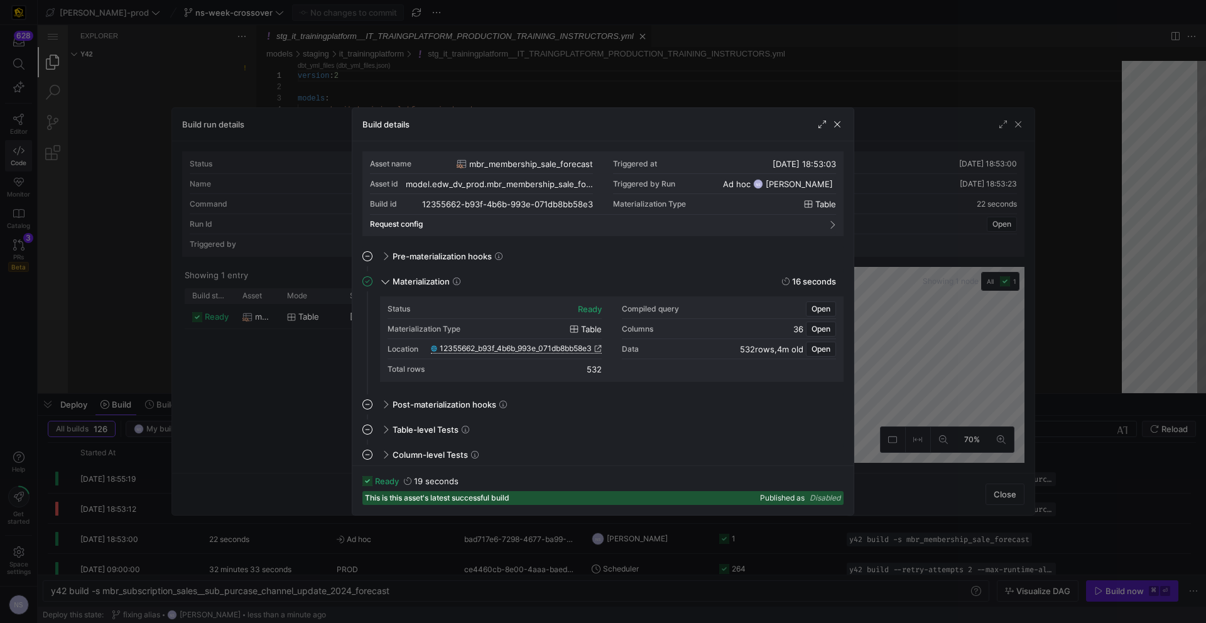
click at [554, 349] on span "12355662_b93f_4b6b_993e_071db8bb58e3" at bounding box center [516, 348] width 152 height 9
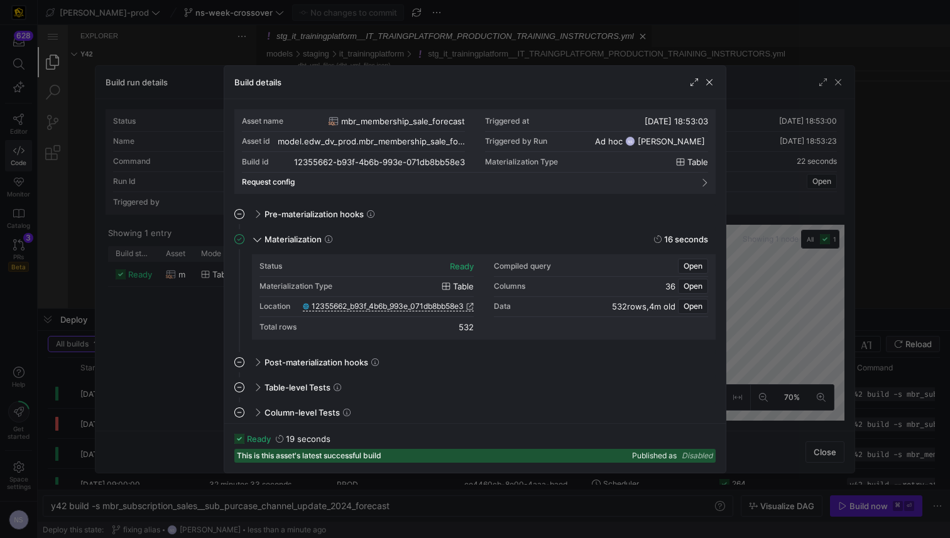
click at [814, 202] on div at bounding box center [475, 269] width 950 height 538
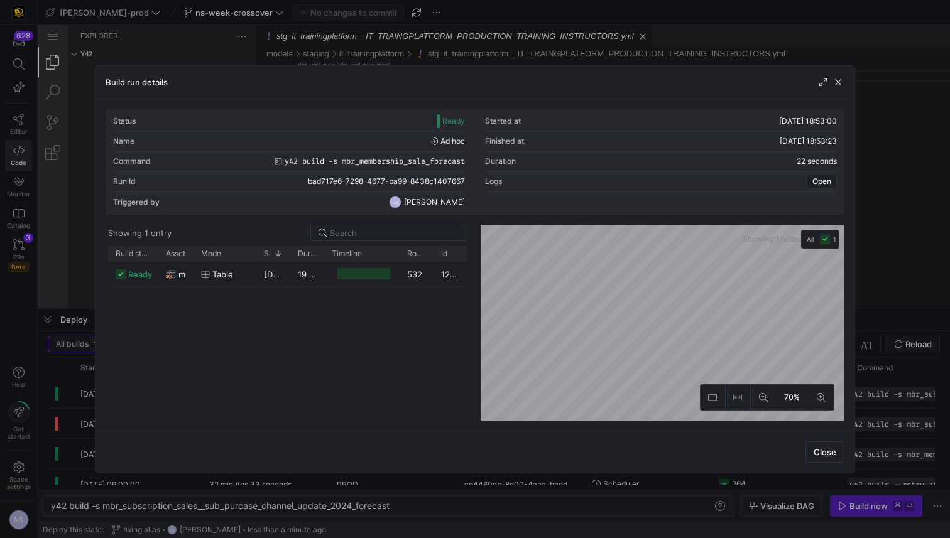
click at [898, 199] on div at bounding box center [475, 269] width 950 height 538
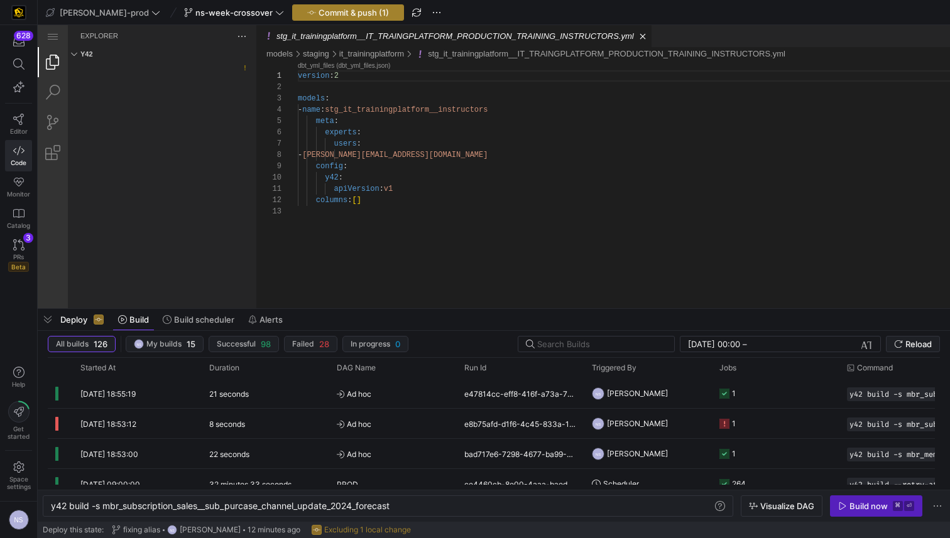
click at [320, 12] on span "Commit & push (1)" at bounding box center [354, 13] width 70 height 10
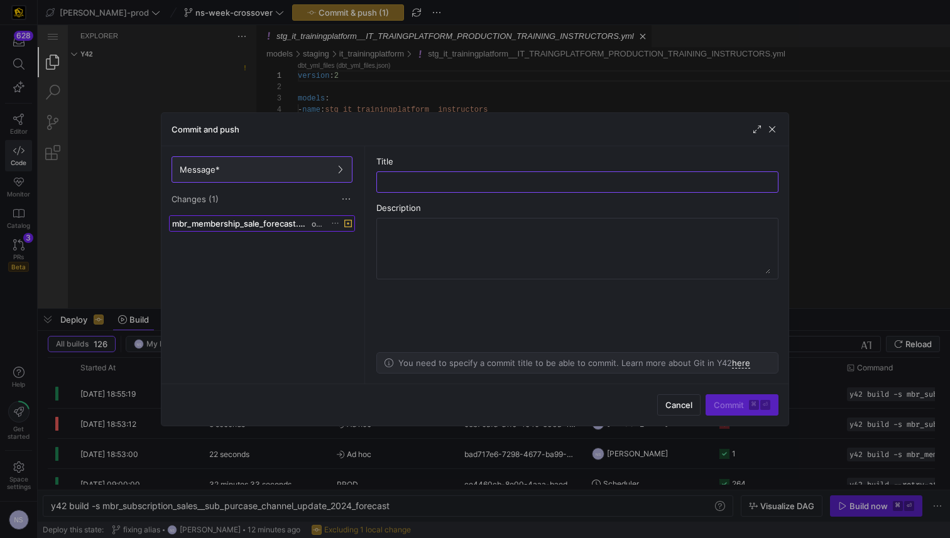
click at [294, 219] on span "mbr_membership_sale_forecast.sql" at bounding box center [240, 224] width 137 height 10
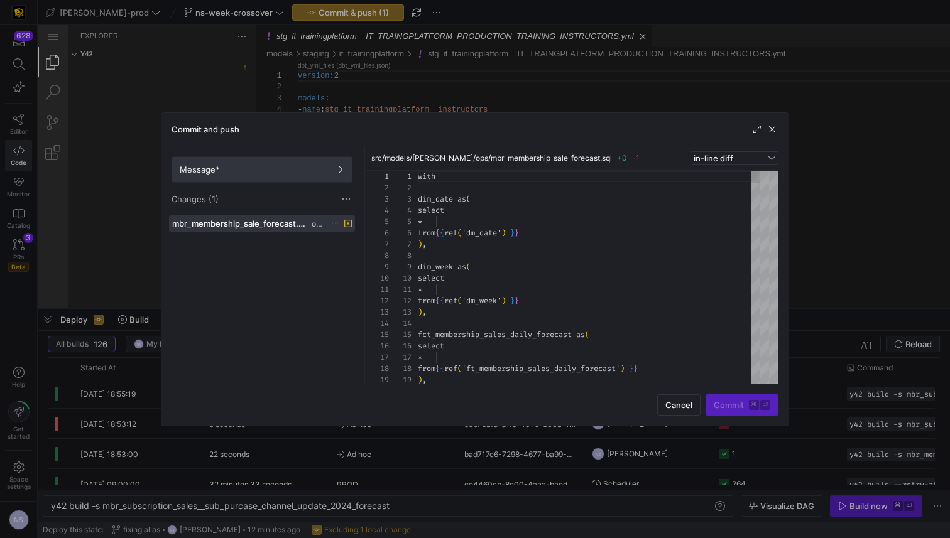
click at [288, 173] on span "Message*" at bounding box center [262, 170] width 165 height 10
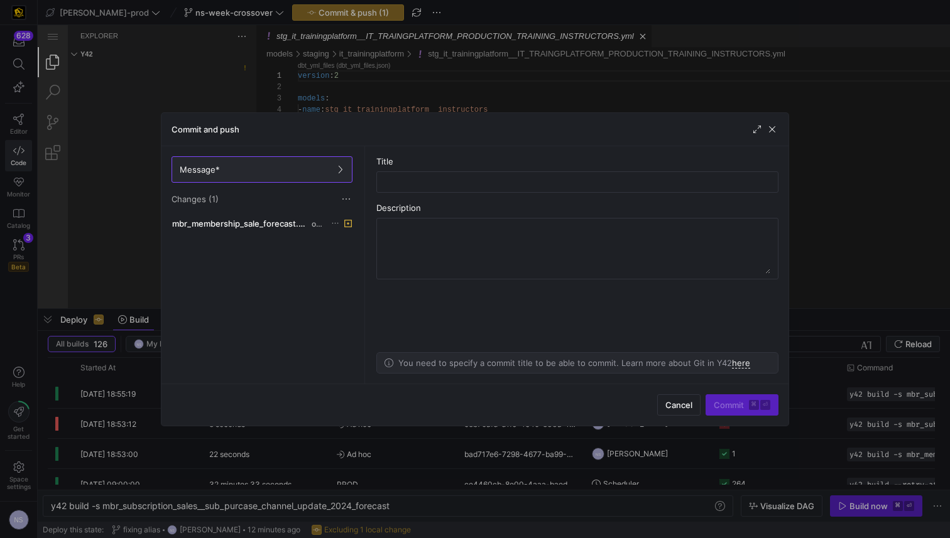
click at [332, 244] on div "mbr_membership_sale_forecast.sql ops" at bounding box center [262, 297] width 186 height 163
click at [313, 231] on span at bounding box center [262, 223] width 185 height 15
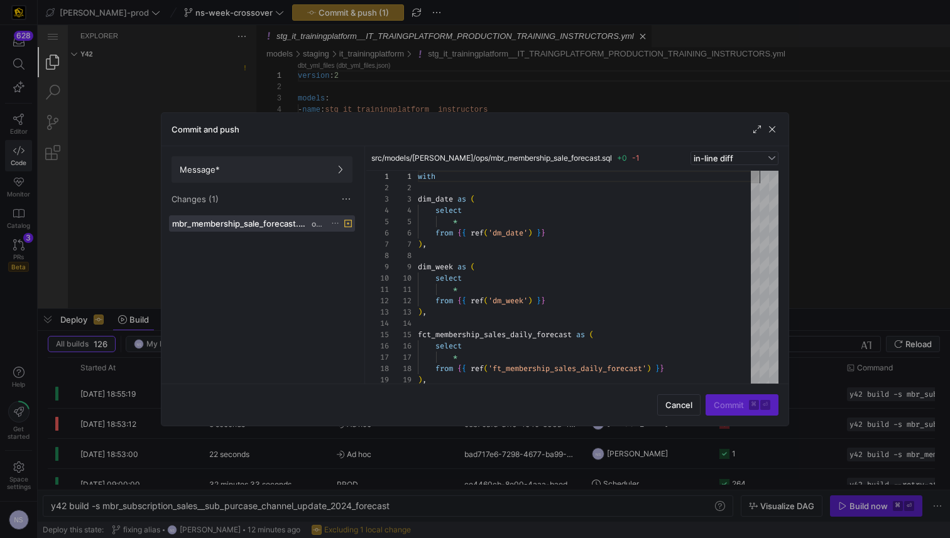
click at [283, 185] on div "Message* Changes (1)" at bounding box center [261, 180] width 201 height 69
click at [283, 170] on span "Message*" at bounding box center [262, 170] width 165 height 10
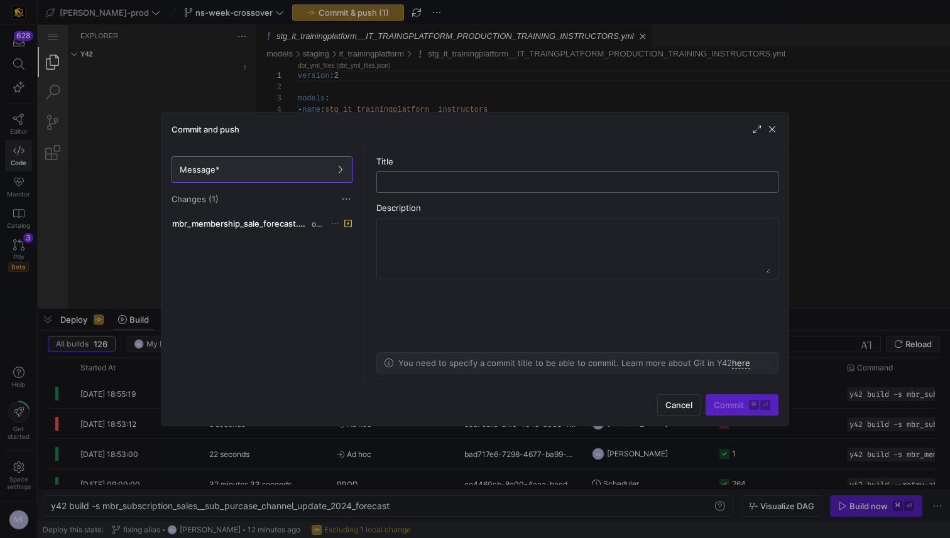
click at [472, 180] on input "text" at bounding box center [577, 182] width 381 height 10
type input "removing old logic"
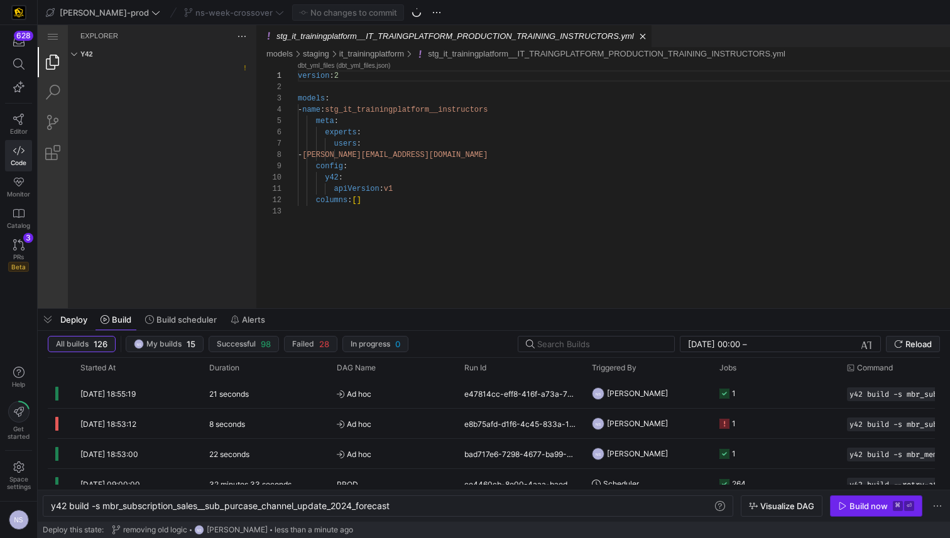
click at [856, 509] on div "Build now" at bounding box center [868, 506] width 38 height 10
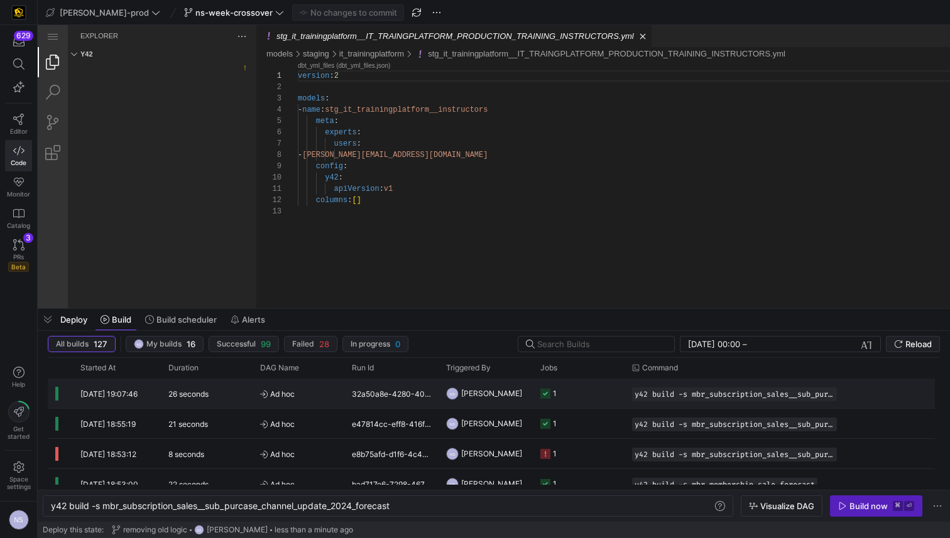
click at [546, 389] on icon "Press SPACE to select this row." at bounding box center [545, 394] width 10 height 10
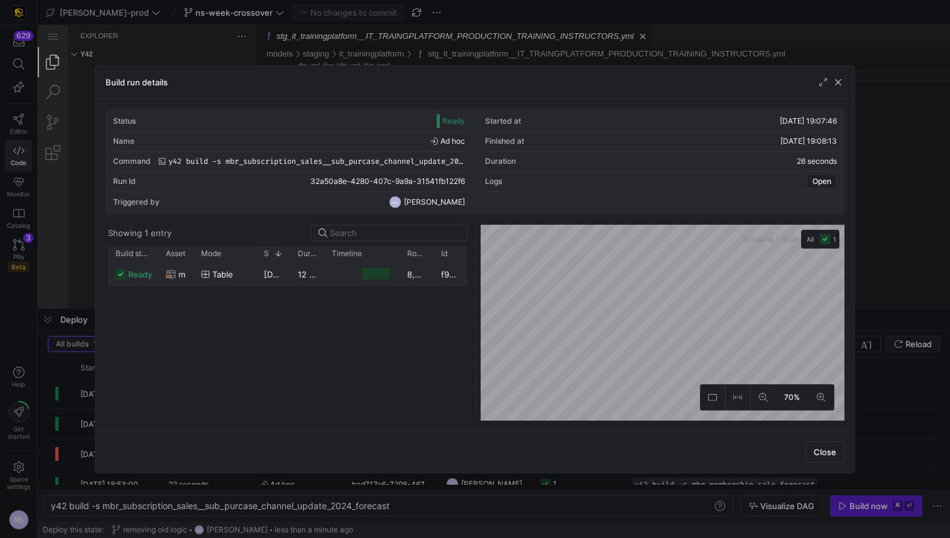
click at [408, 273] on div "8,065" at bounding box center [417, 274] width 34 height 25
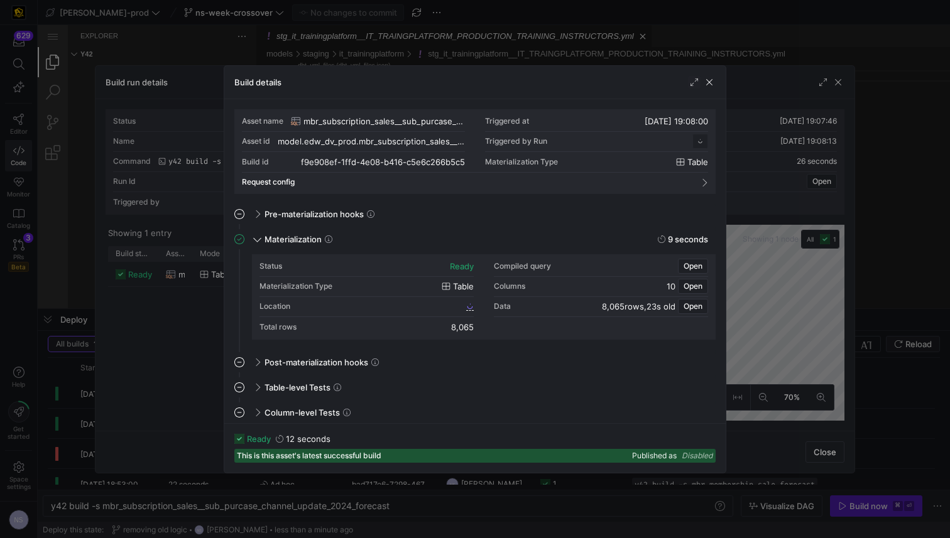
click at [455, 304] on div "Location" at bounding box center [366, 307] width 214 height 20
click at [468, 303] on icon at bounding box center [470, 307] width 8 height 8
click at [787, 144] on div at bounding box center [475, 269] width 950 height 538
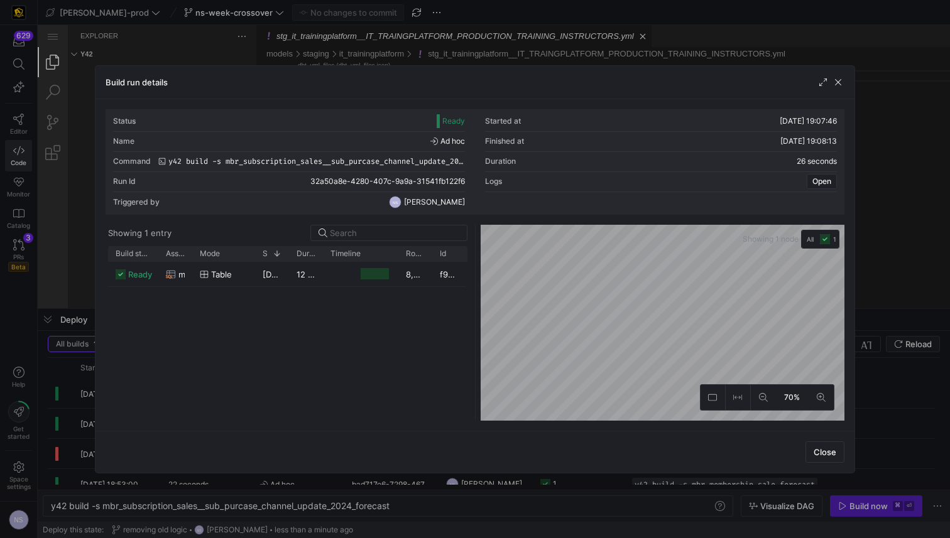
drag, startPoint x: 851, startPoint y: 149, endPoint x: 864, endPoint y: 148, distance: 13.2
click at [863, 148] on div "Build run details Status Ready Started at [DATE] 19:07:46 Name Ad hoc Finished …" at bounding box center [475, 269] width 950 height 538
click at [882, 148] on div at bounding box center [475, 269] width 950 height 538
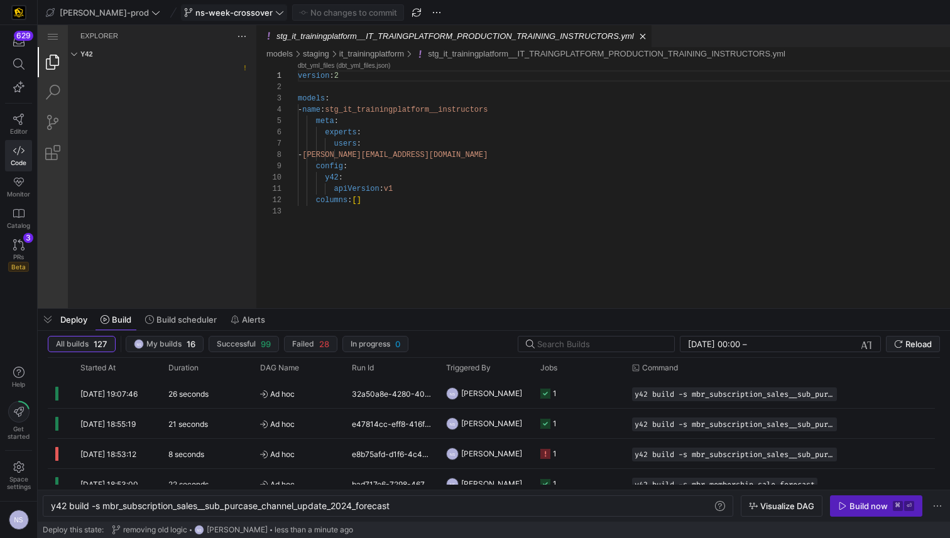
click at [206, 15] on span "ns-week-crossover" at bounding box center [233, 13] width 77 height 10
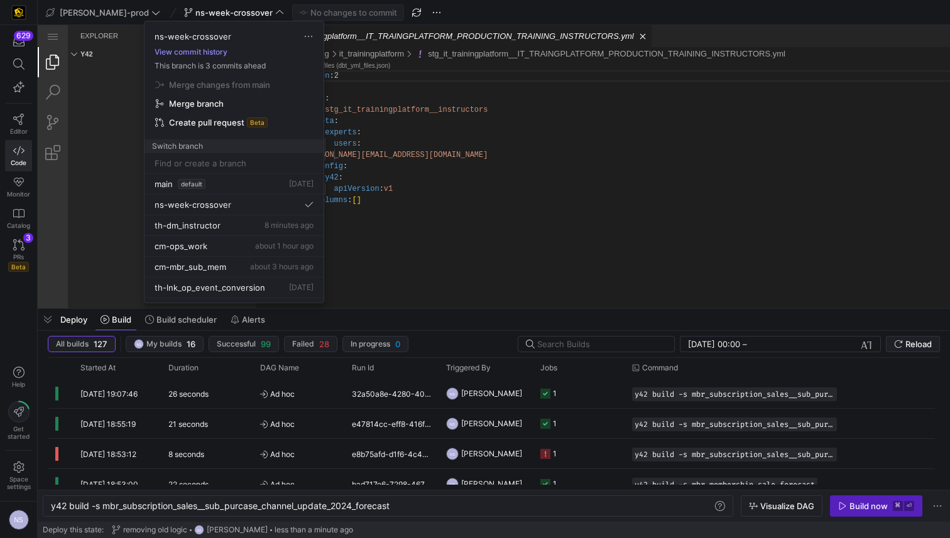
click at [207, 54] on button "View commit history" at bounding box center [191, 52] width 93 height 9
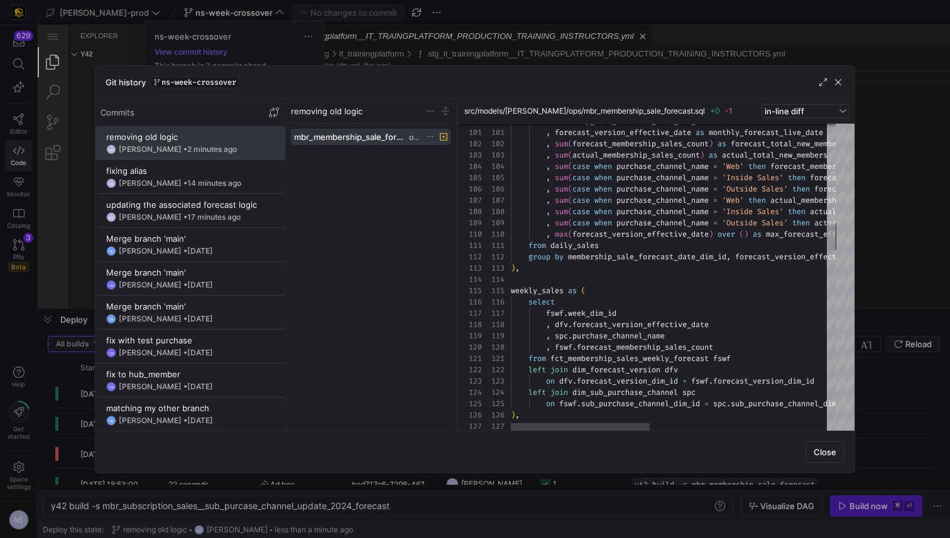
click at [881, 275] on div at bounding box center [475, 269] width 950 height 538
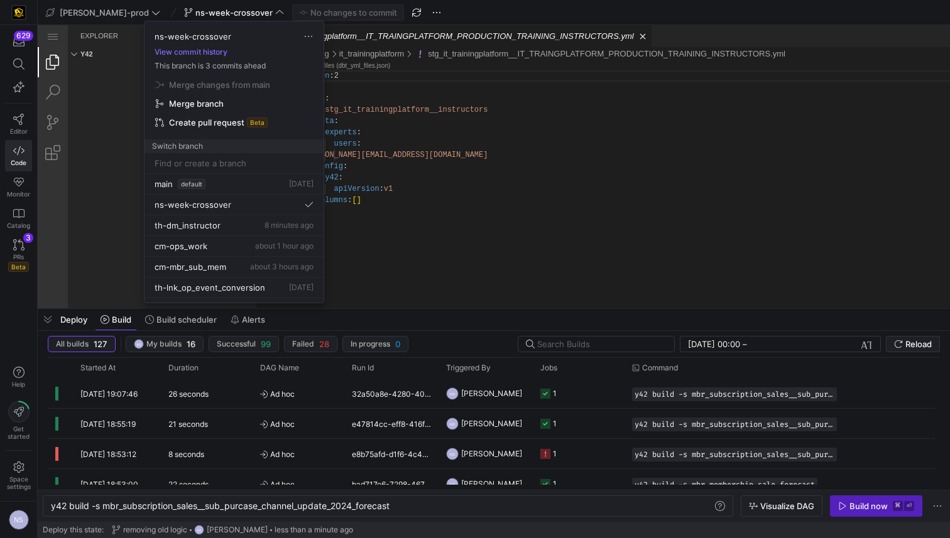
click at [880, 488] on div at bounding box center [475, 269] width 950 height 538
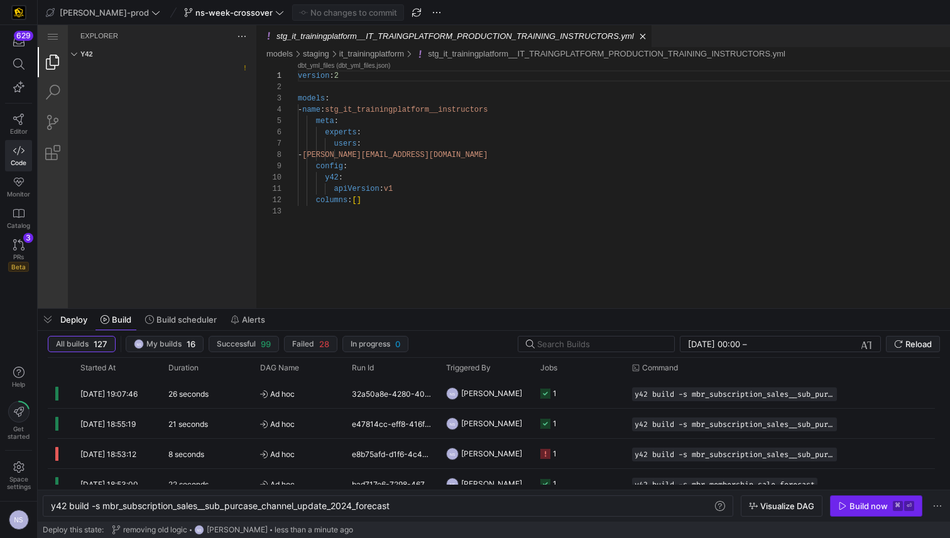
click at [876, 504] on div "Build now" at bounding box center [868, 506] width 38 height 10
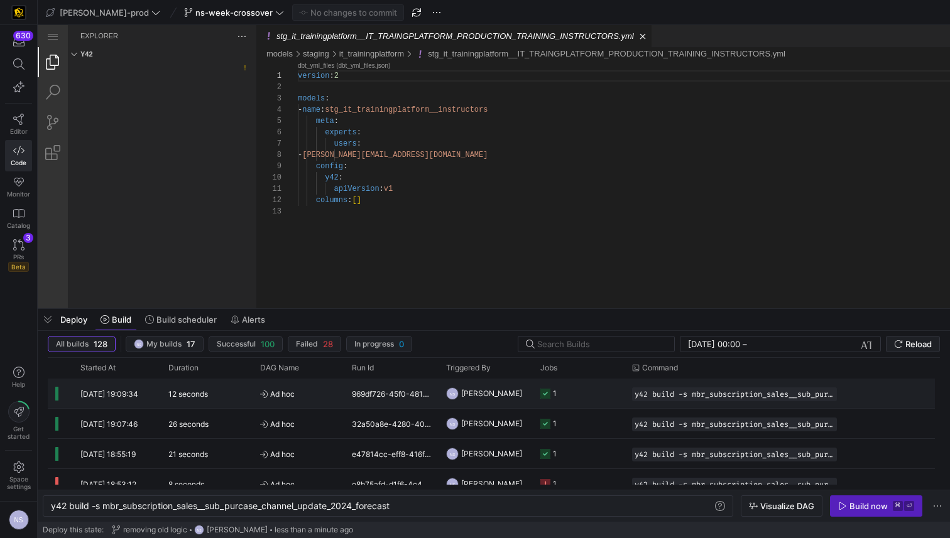
click at [576, 388] on y42-job-status-cell-renderer "1" at bounding box center [578, 393] width 77 height 28
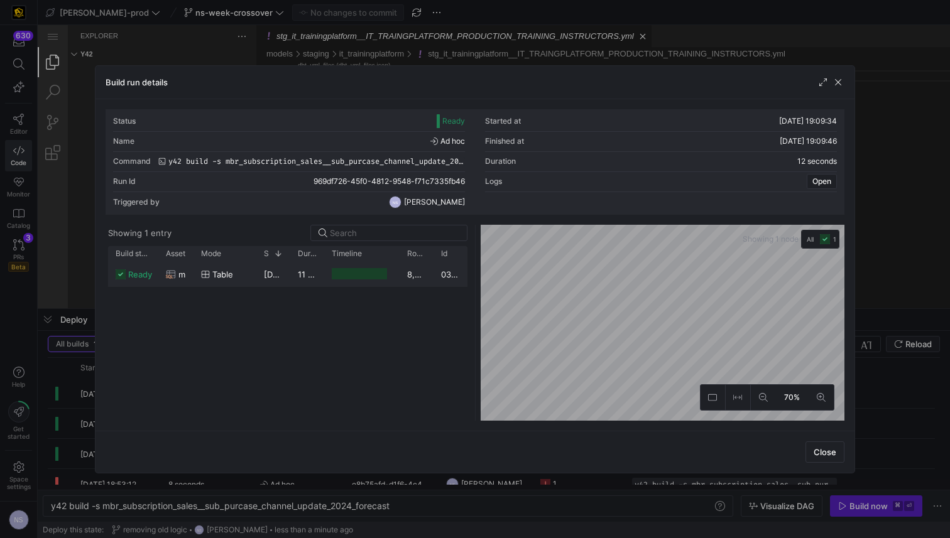
click at [330, 272] on div at bounding box center [361, 274] width 75 height 25
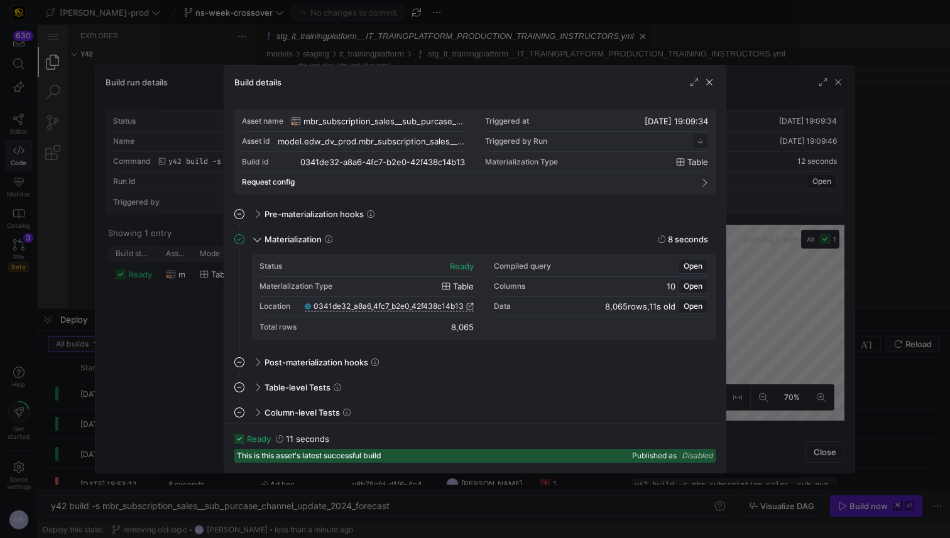
click at [464, 303] on link "0341de32_a8a6_4fc7_b2e0_42f438c14b13" at bounding box center [389, 306] width 169 height 9
drag, startPoint x: 785, startPoint y: 171, endPoint x: 845, endPoint y: 162, distance: 60.3
click at [786, 171] on div at bounding box center [475, 269] width 950 height 538
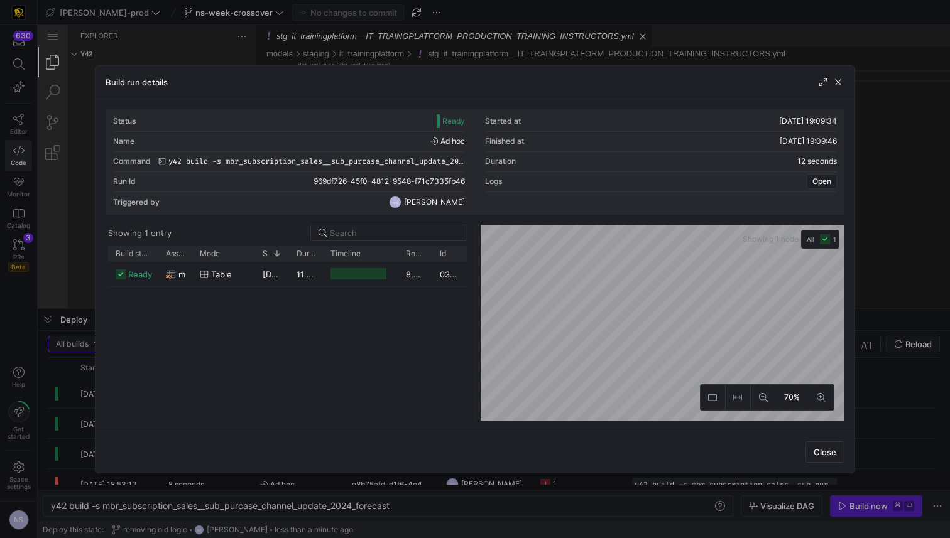
click at [882, 161] on div at bounding box center [475, 269] width 950 height 538
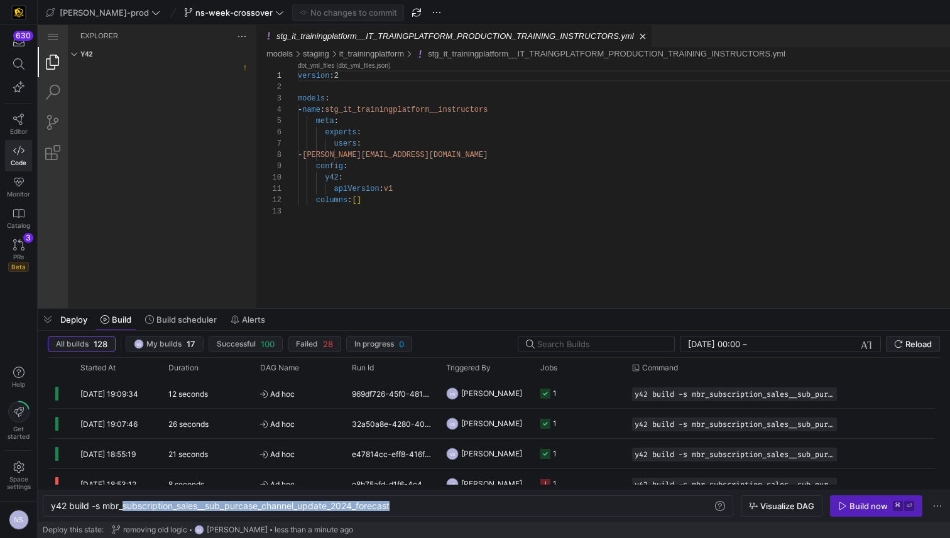
drag, startPoint x: 413, startPoint y: 513, endPoint x: 124, endPoint y: 508, distance: 288.4
click at [124, 508] on div "y42 build -s mbr_subscription_sales__sub_purcase_c hannel_update_2024_forecast …" at bounding box center [388, 506] width 690 height 21
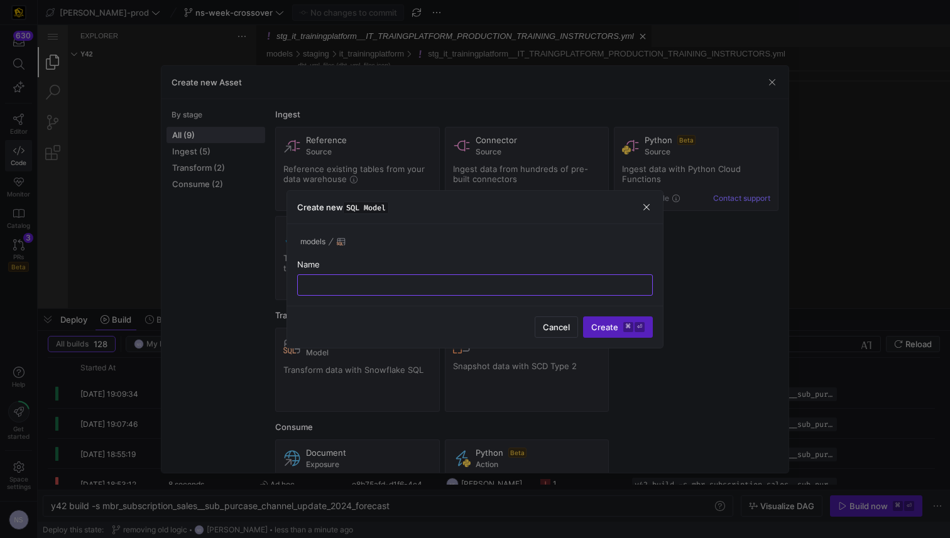
click at [137, 386] on div at bounding box center [475, 269] width 950 height 538
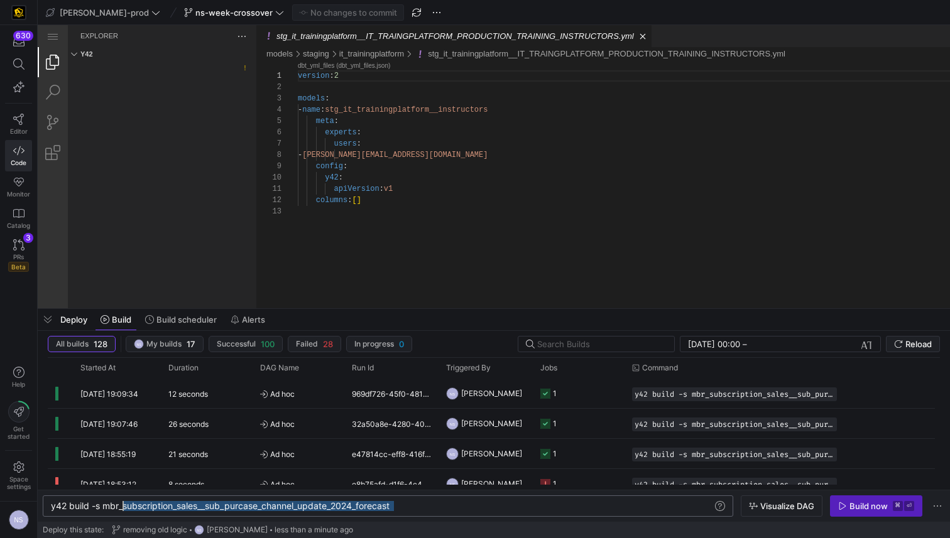
drag, startPoint x: 457, startPoint y: 507, endPoint x: 125, endPoint y: 503, distance: 332.4
click at [125, 503] on div "y42 build -s mbr_subscription_sales__sub_purcase_c hannel_update_2024_forecast" at bounding box center [382, 506] width 662 height 10
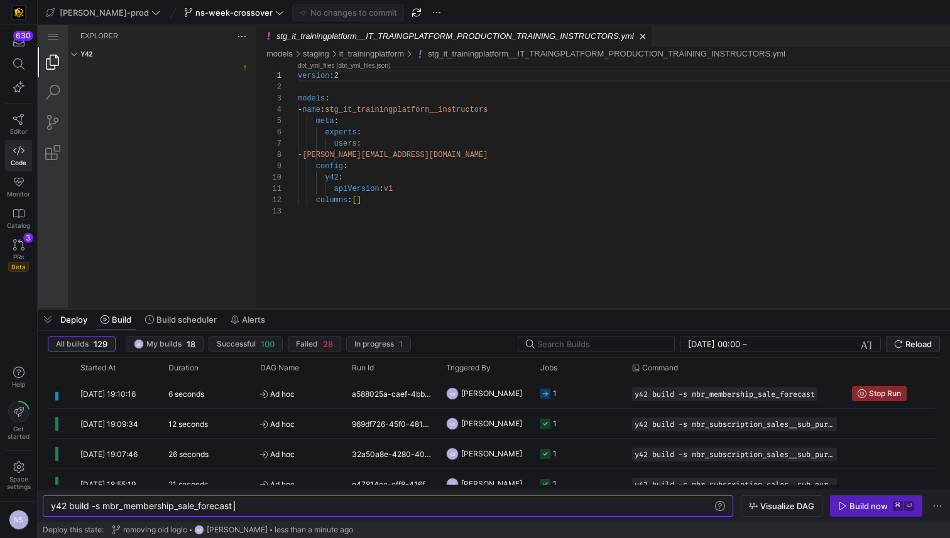
type textarea "y42 build -s mbr_membership_sale_forecast"
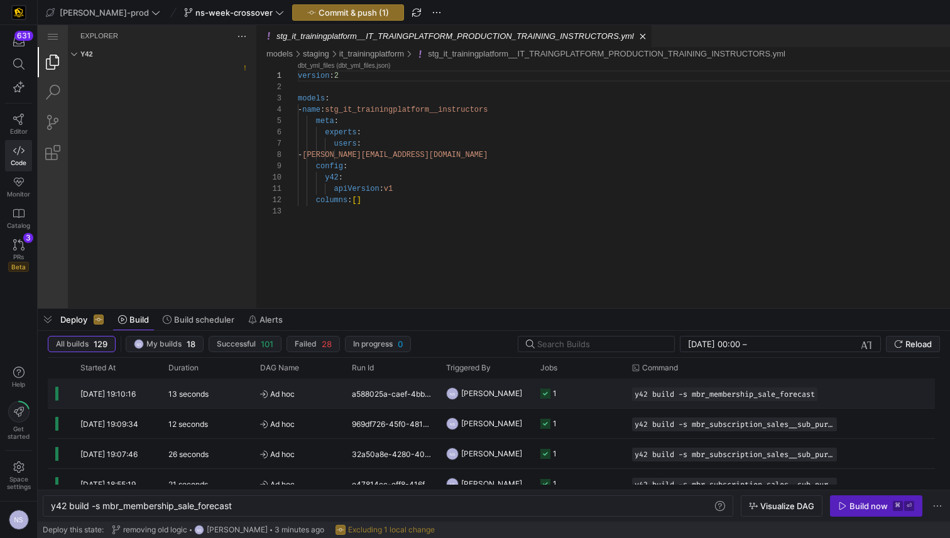
click at [505, 381] on span "[PERSON_NAME]" at bounding box center [491, 394] width 61 height 30
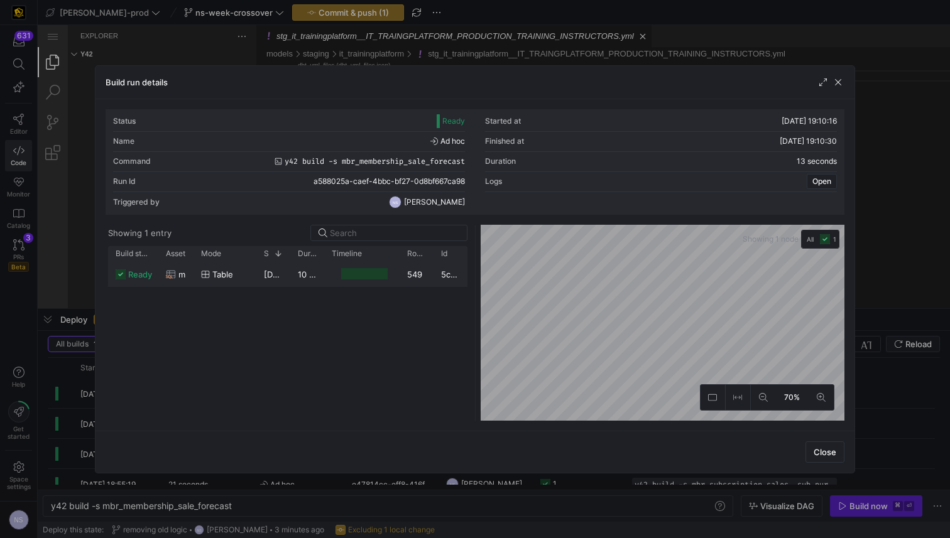
click at [369, 270] on div at bounding box center [364, 274] width 46 height 12
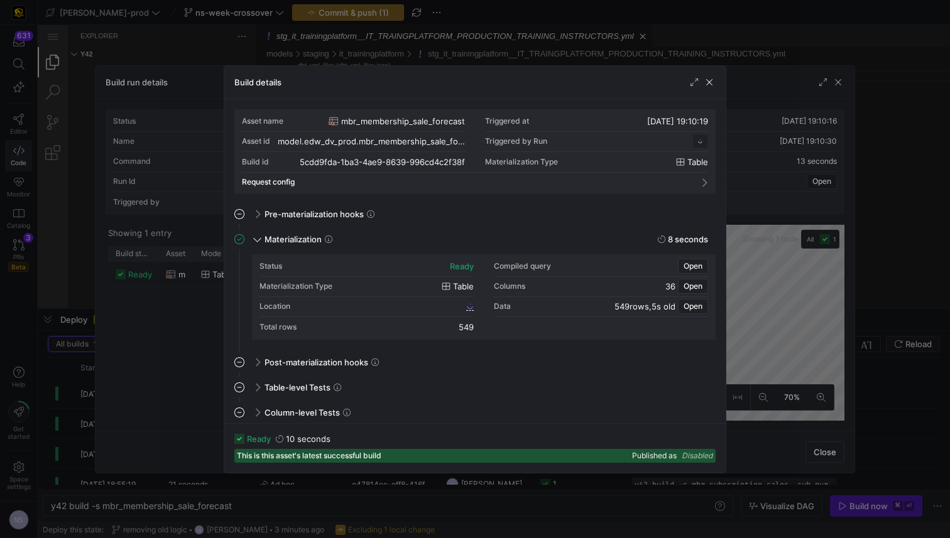
scroll to position [113, 0]
click at [444, 307] on span "5cdd9fda_1ba3_4ae9_8639_996cd4c2f38f" at bounding box center [390, 306] width 146 height 9
click at [621, 50] on div at bounding box center [475, 269] width 950 height 538
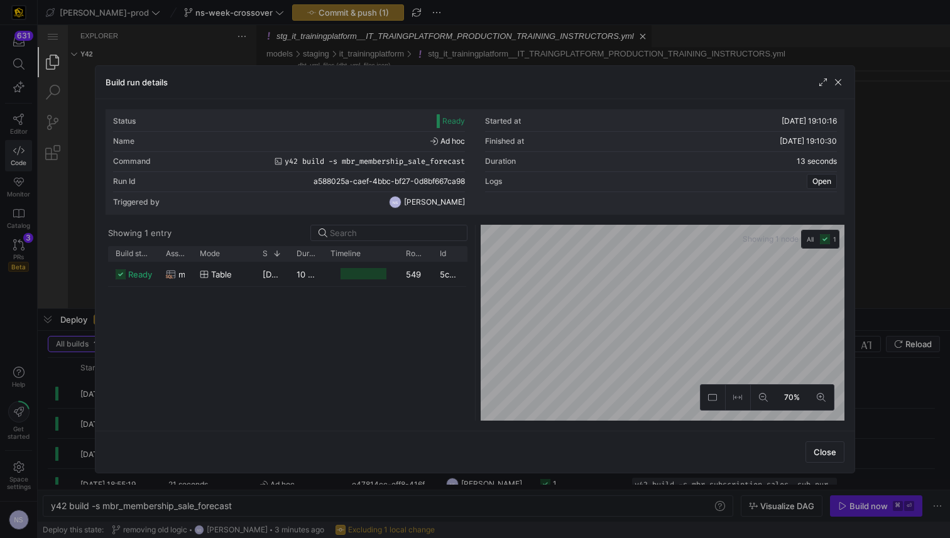
click at [684, 44] on div at bounding box center [475, 269] width 950 height 538
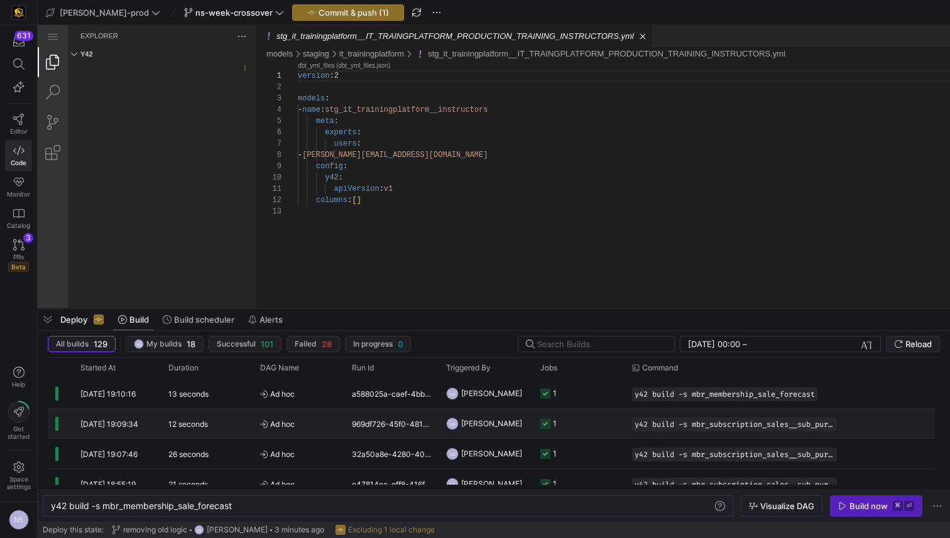
click at [589, 421] on y42-job-status-cell-renderer "1" at bounding box center [578, 424] width 77 height 28
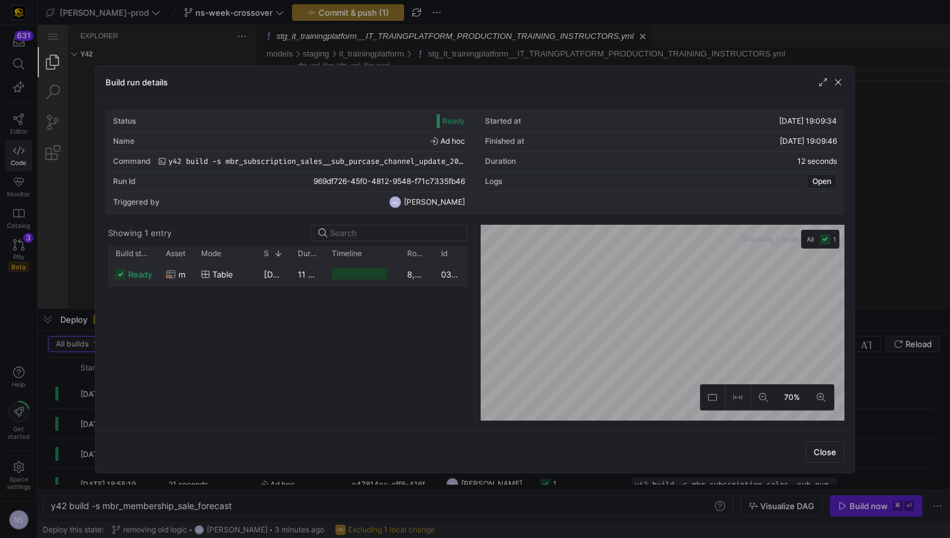
click at [334, 276] on div at bounding box center [359, 274] width 55 height 12
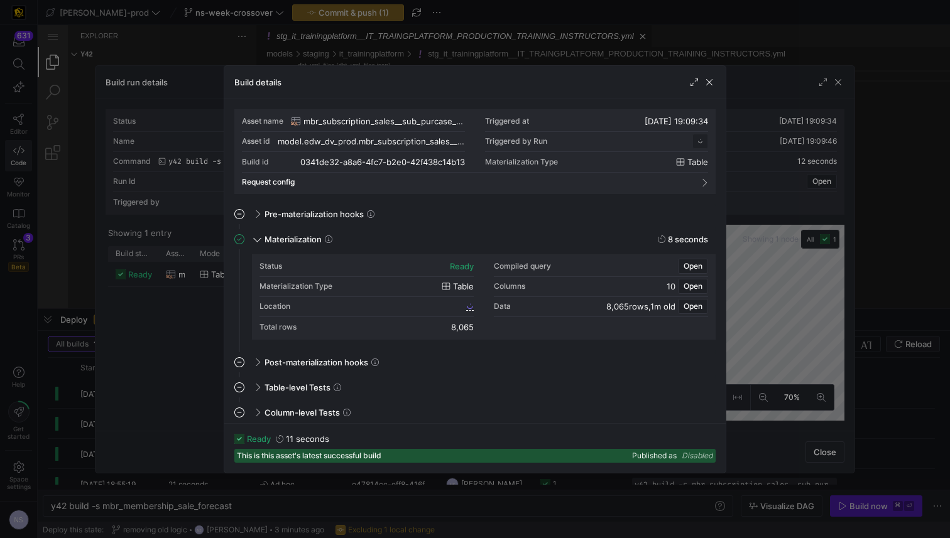
click at [422, 319] on div "Total rows 8,065" at bounding box center [366, 327] width 214 height 20
click at [423, 310] on span "0341de32_a8a6_4fc7_b2e0_42f438c14b13" at bounding box center [389, 306] width 150 height 9
click at [702, 269] on span "button" at bounding box center [693, 266] width 29 height 14
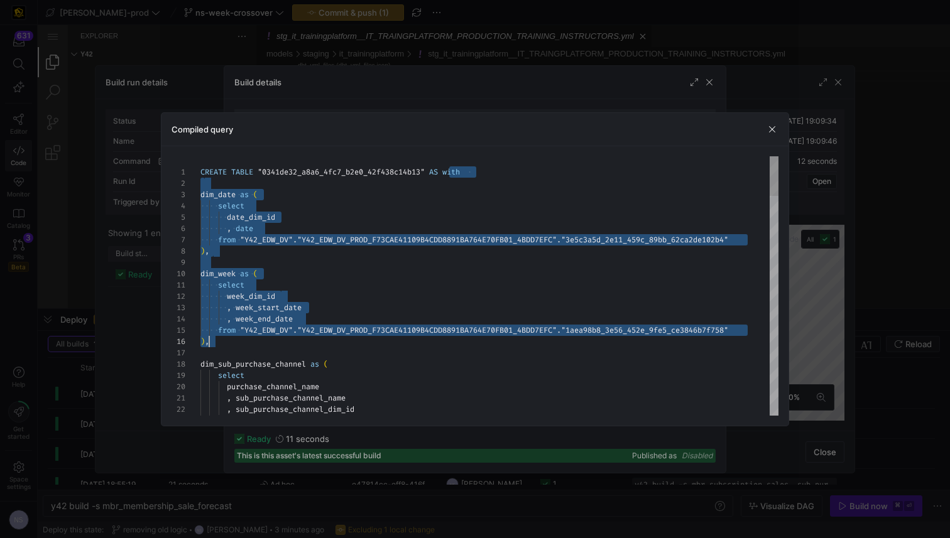
scroll to position [0, 0]
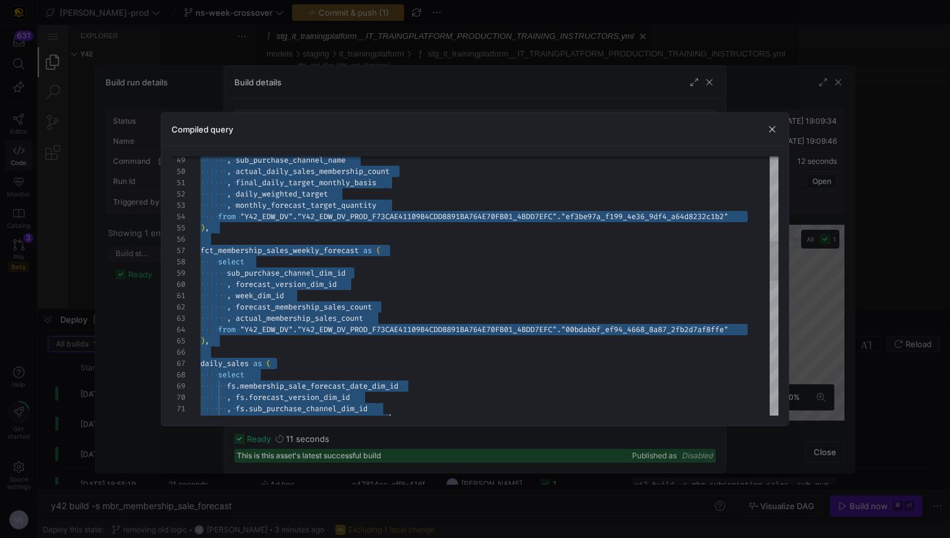
type textarea "CREATE TABLE "0341de32_a8a6_4fc7_b2e0_42f438c14b13" AS with dim_date as ( selec…"
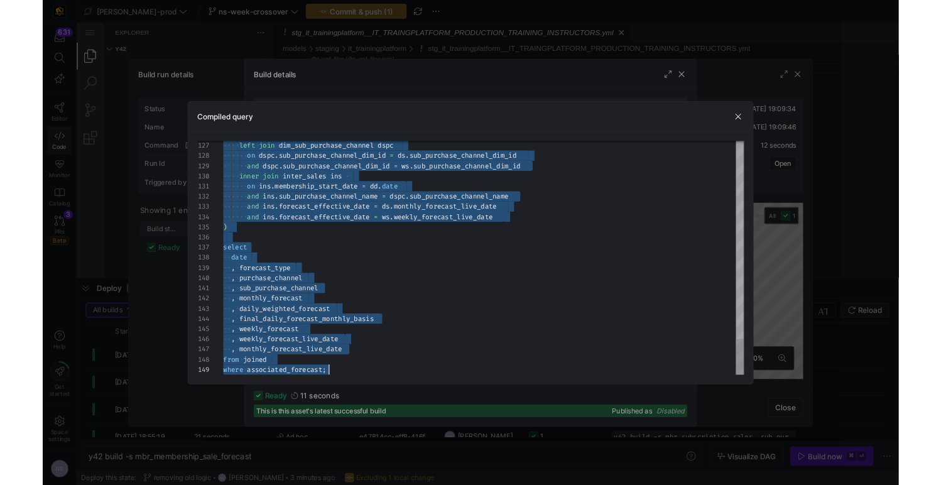
scroll to position [0, 117]
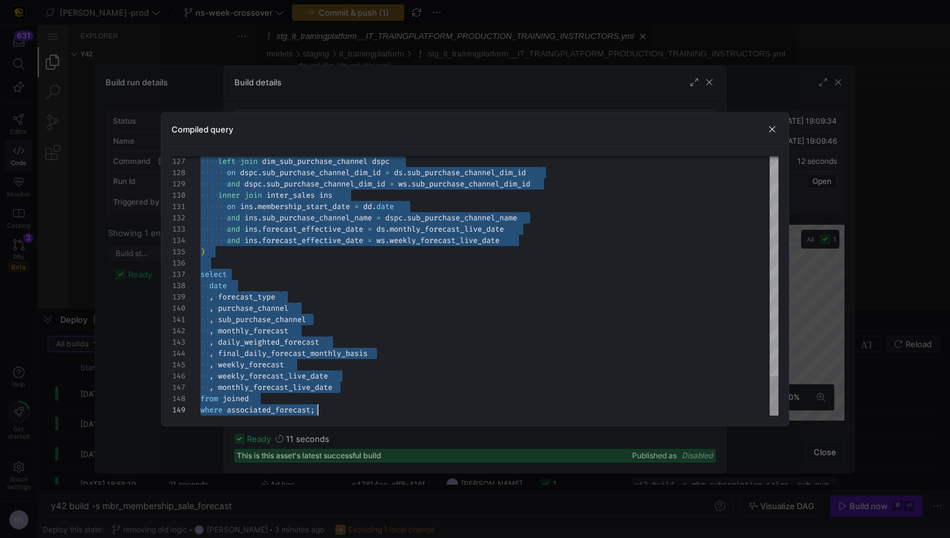
drag, startPoint x: 449, startPoint y: 170, endPoint x: 482, endPoint y: 522, distance: 353.4
click at [841, 180] on div at bounding box center [475, 269] width 950 height 538
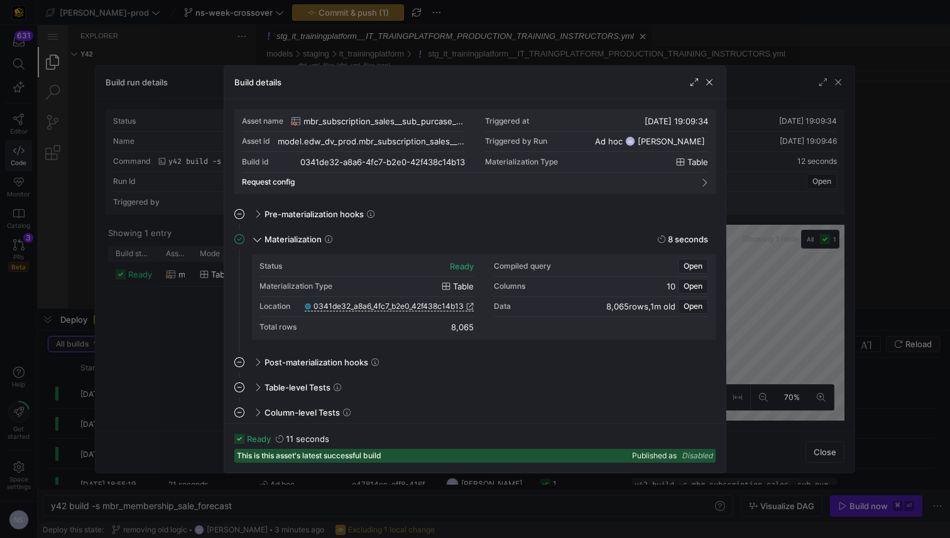
click at [825, 180] on div at bounding box center [475, 269] width 950 height 538
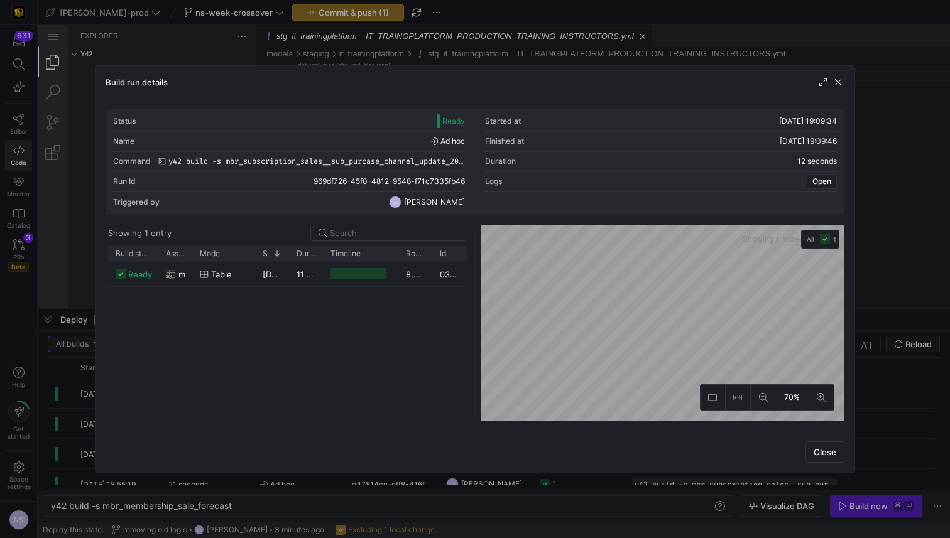
click at [895, 187] on div at bounding box center [475, 269] width 950 height 538
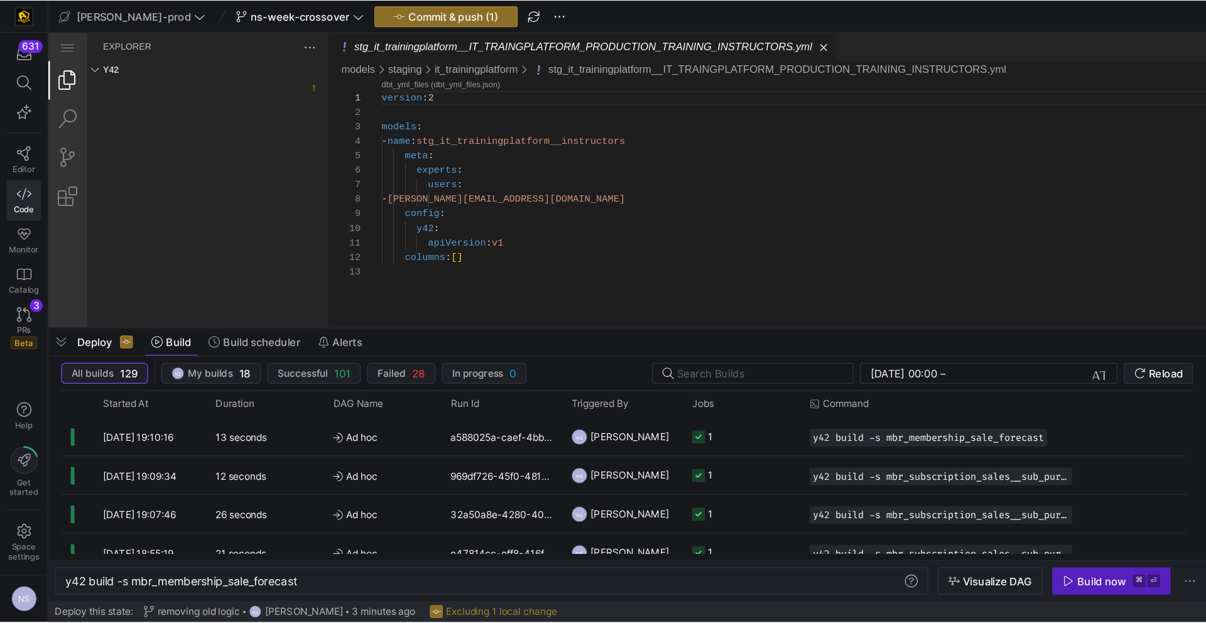
scroll to position [0, 183]
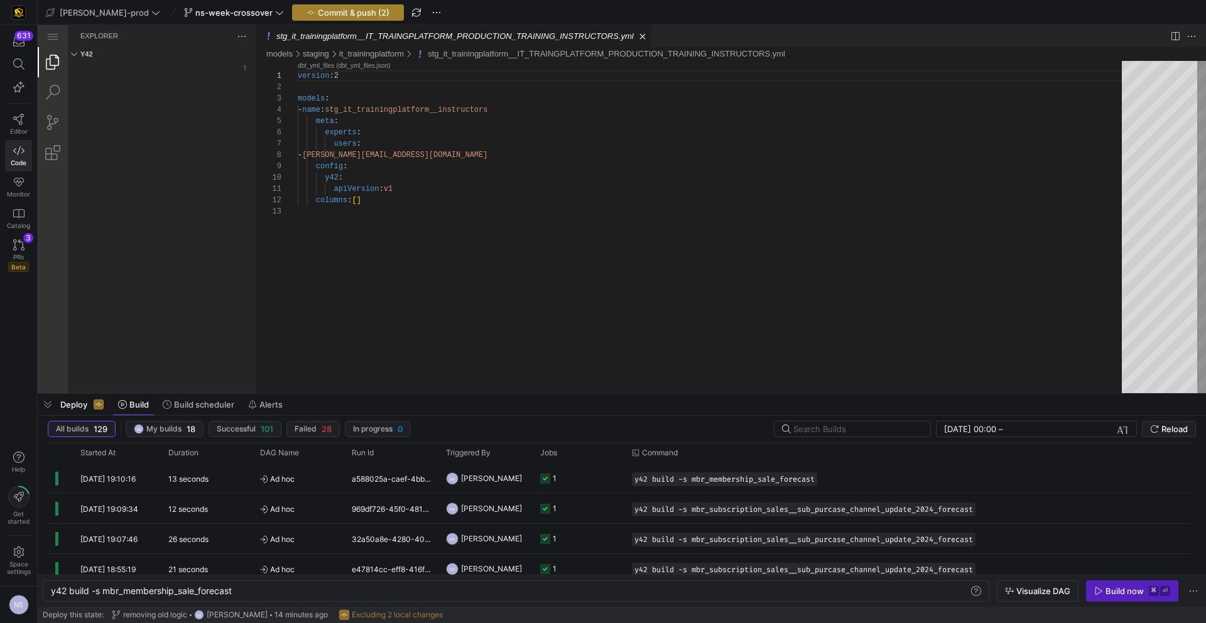
click at [336, 15] on span "Commit & push (2)" at bounding box center [354, 13] width 72 height 10
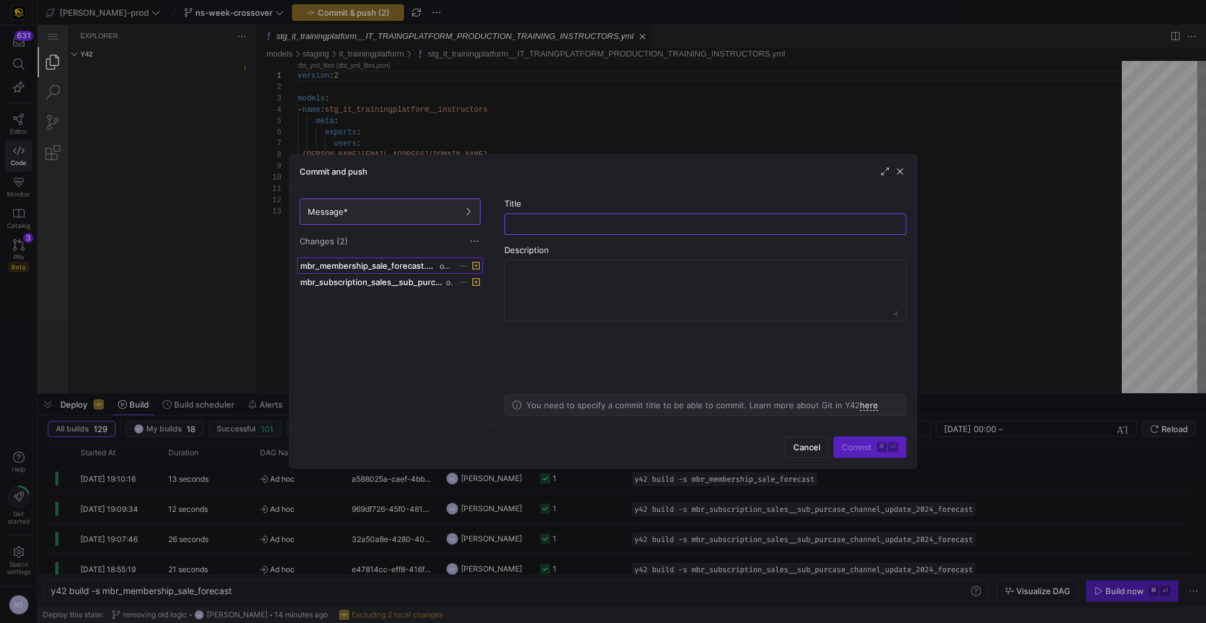
click at [429, 273] on span at bounding box center [390, 265] width 185 height 15
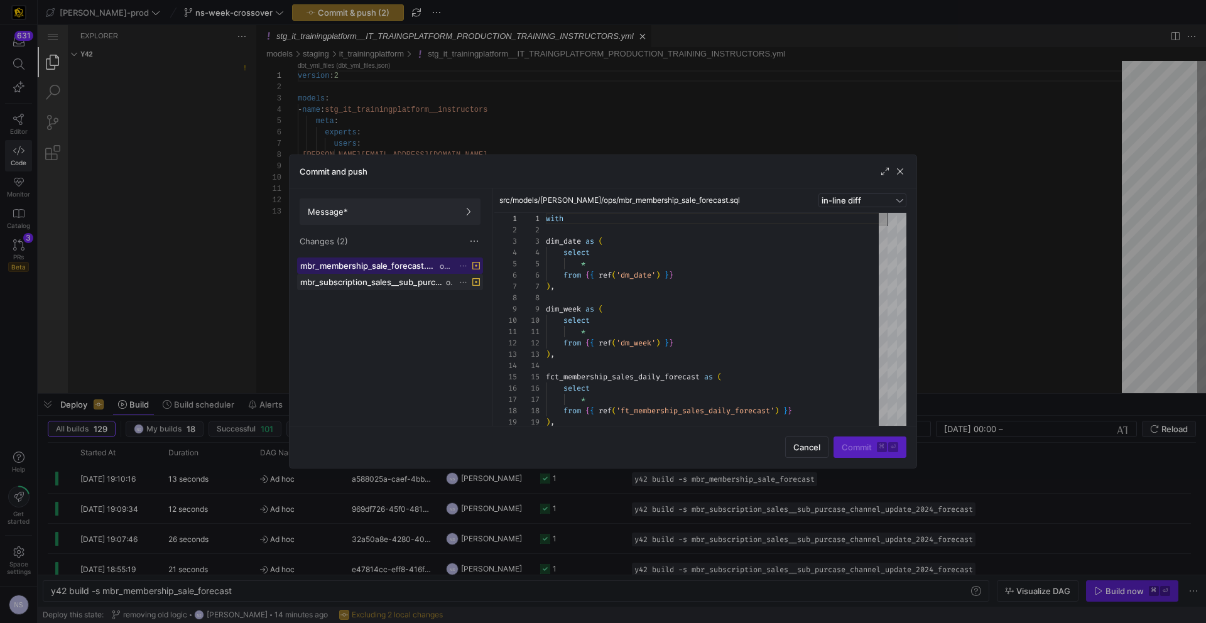
scroll to position [113, 0]
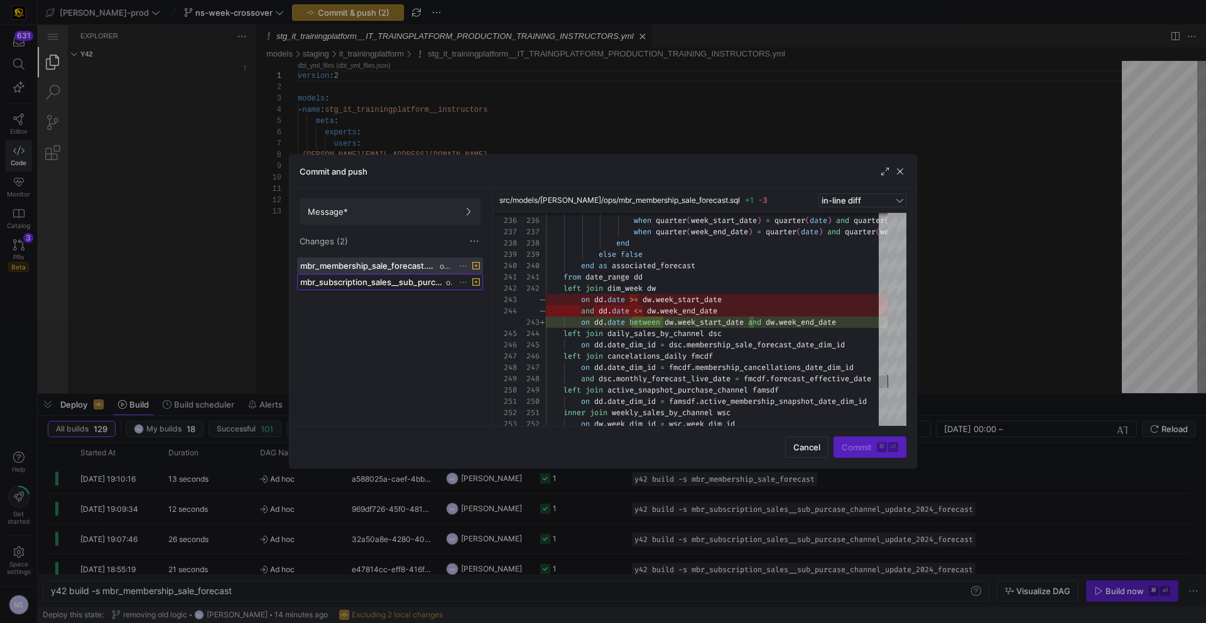
click at [413, 280] on span "mbr_subscription_sales__sub_purcase_channel_update_2024_forecast.sql" at bounding box center [371, 282] width 143 height 10
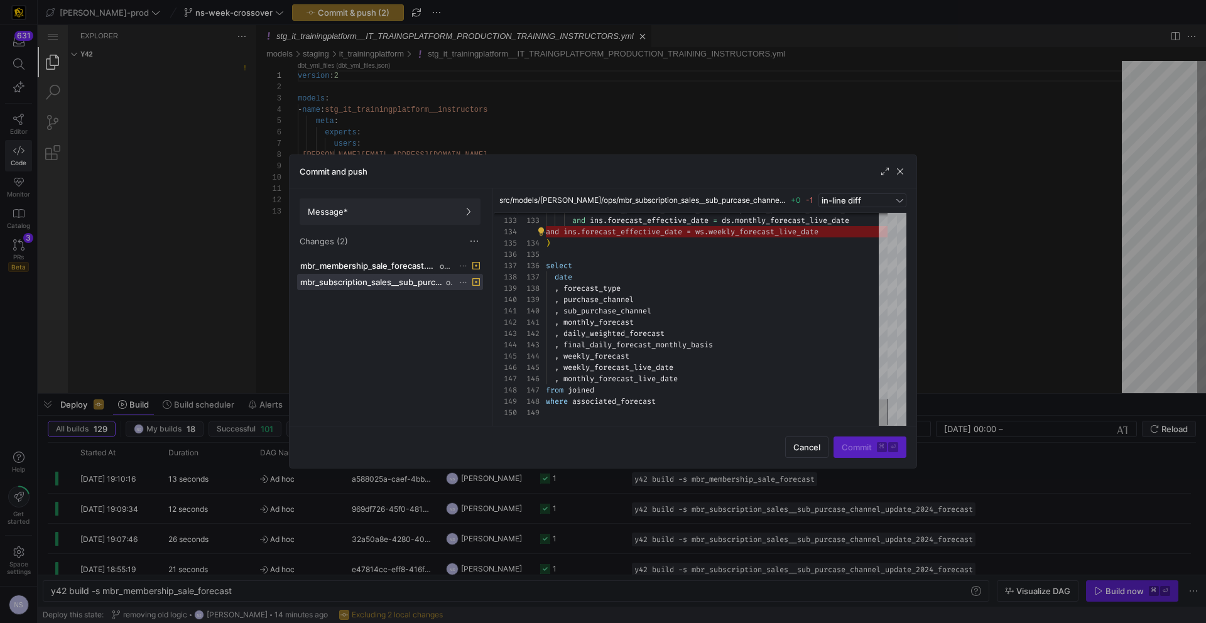
drag, startPoint x: 448, startPoint y: 211, endPoint x: 484, endPoint y: 214, distance: 36.5
click at [448, 211] on span "Message*" at bounding box center [390, 212] width 165 height 10
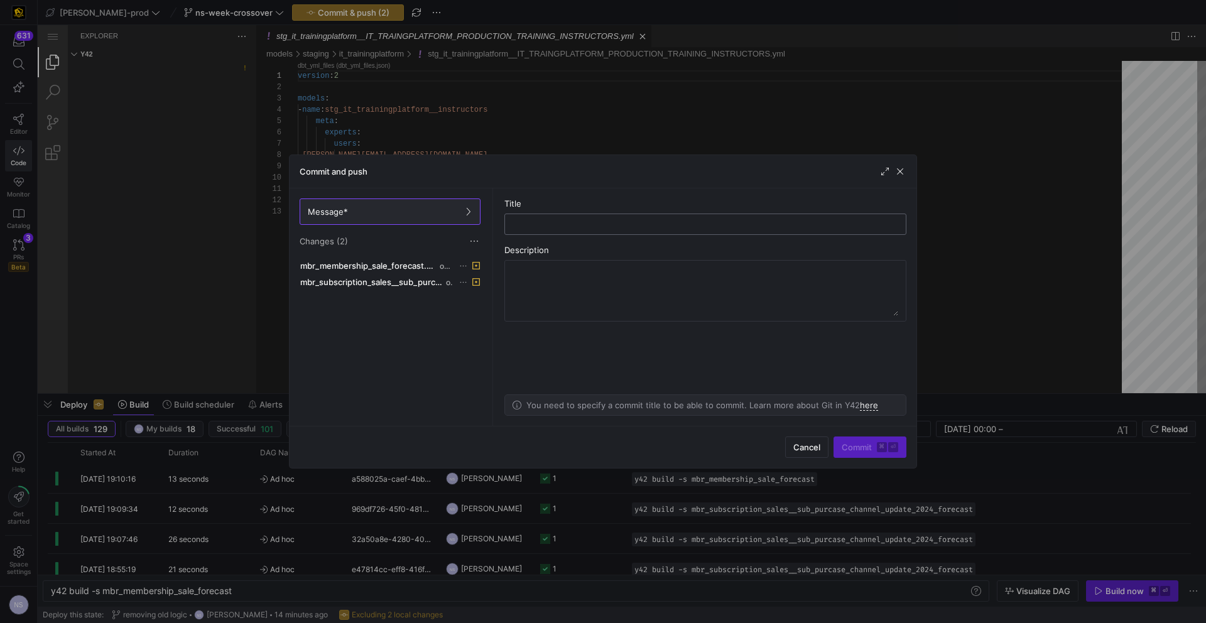
click at [596, 216] on div at bounding box center [705, 224] width 381 height 20
type input "fixing small issues"
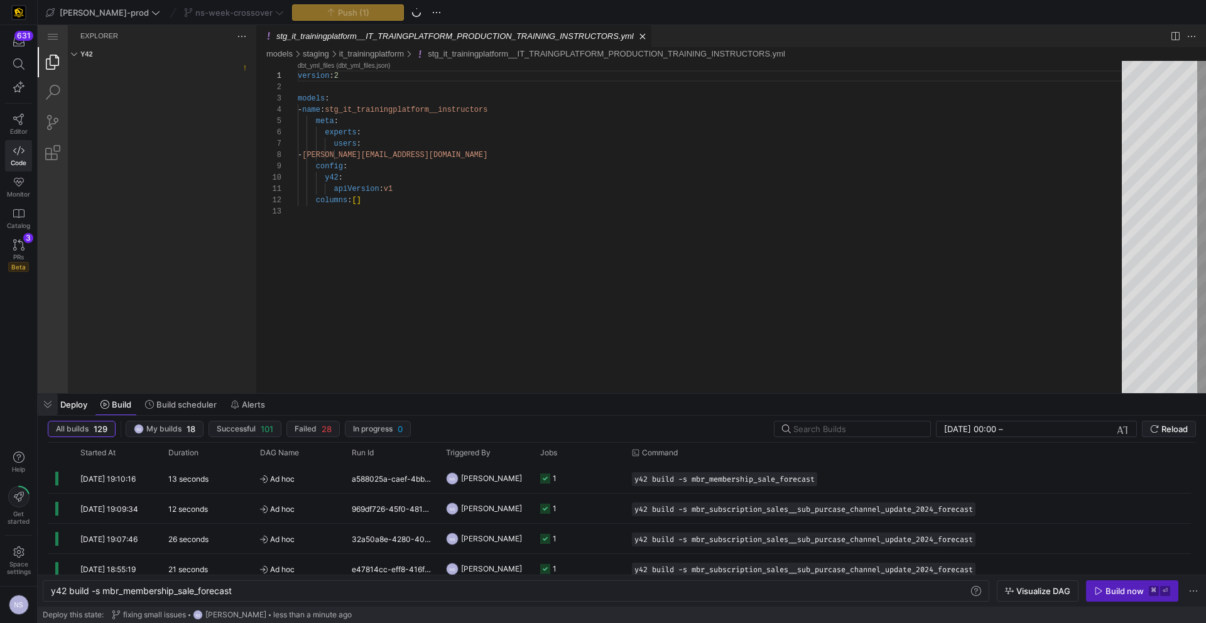
click at [44, 407] on span "button" at bounding box center [48, 404] width 20 height 21
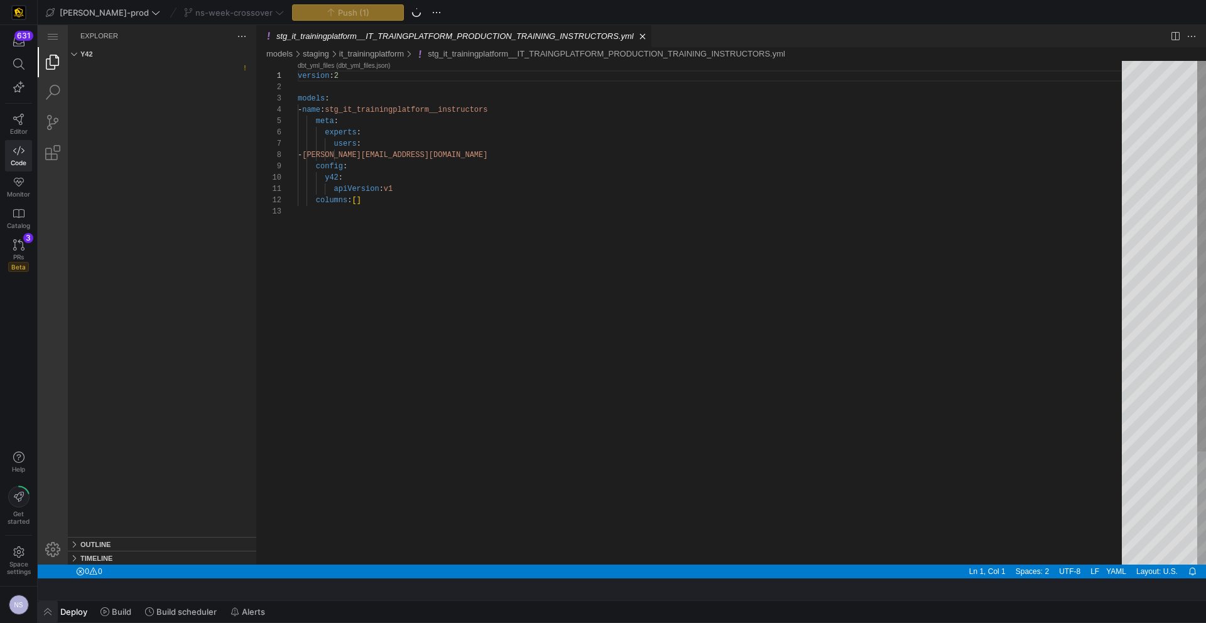
click at [46, 618] on span "button" at bounding box center [48, 611] width 20 height 21
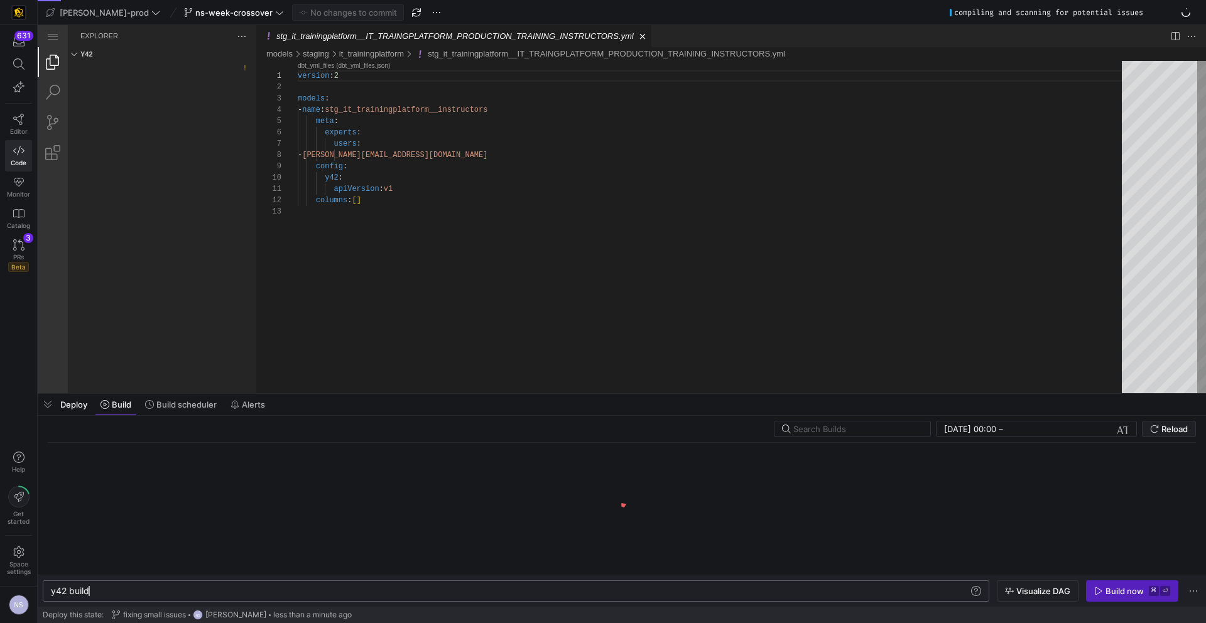
click at [144, 588] on div "y42 build" at bounding box center [510, 591] width 918 height 10
click at [140, 592] on div "y42 build" at bounding box center [510, 591] width 918 height 10
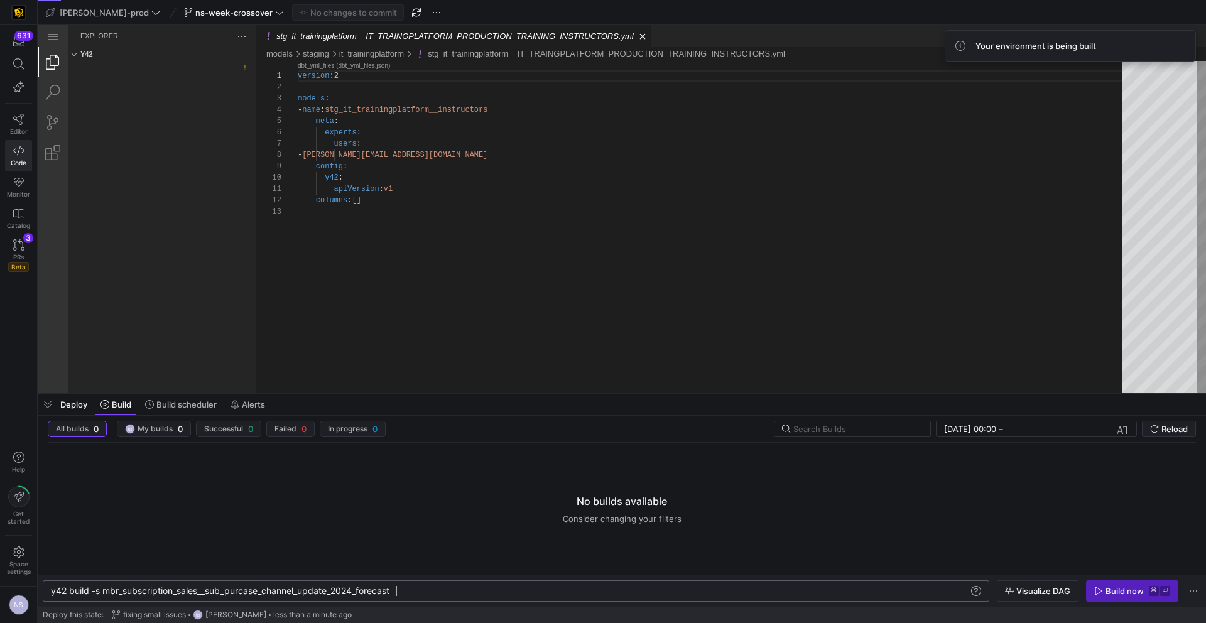
scroll to position [0, 342]
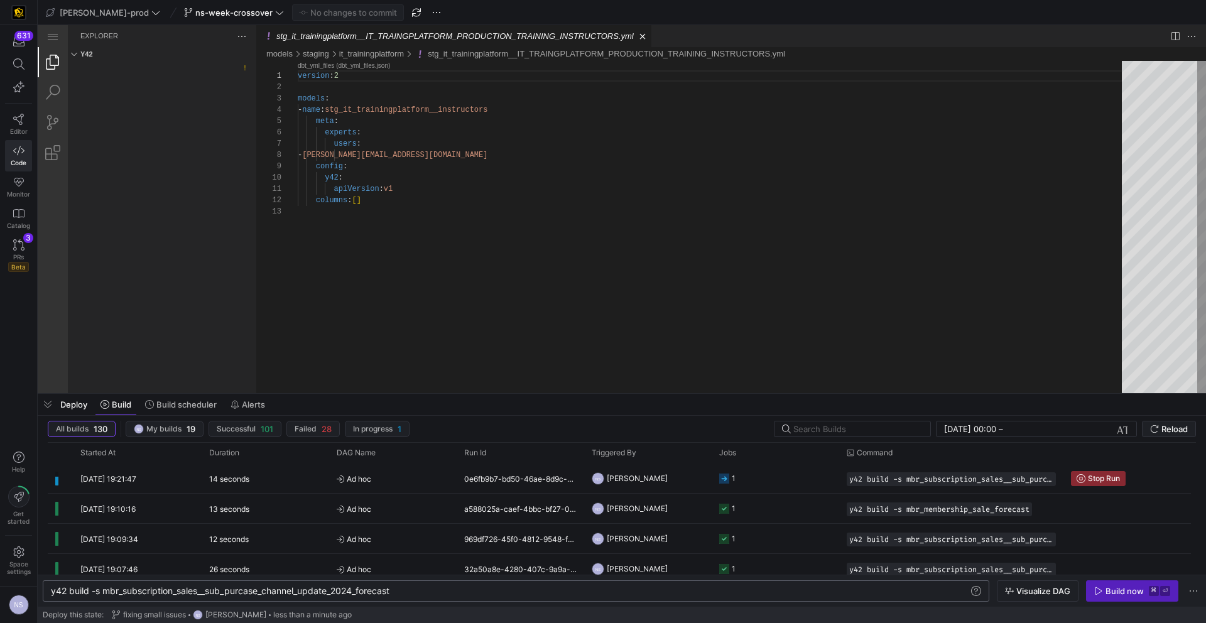
type textarea "y42 build -s mbr_subscription_sales__sub_purcase_channel_update_2024_forecast"
